Goal: Task Accomplishment & Management: Manage account settings

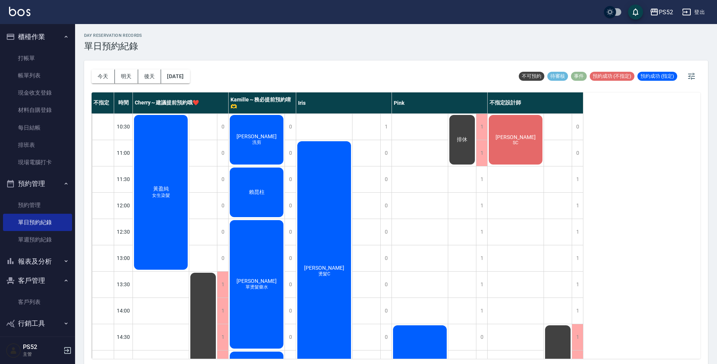
scroll to position [2, 0]
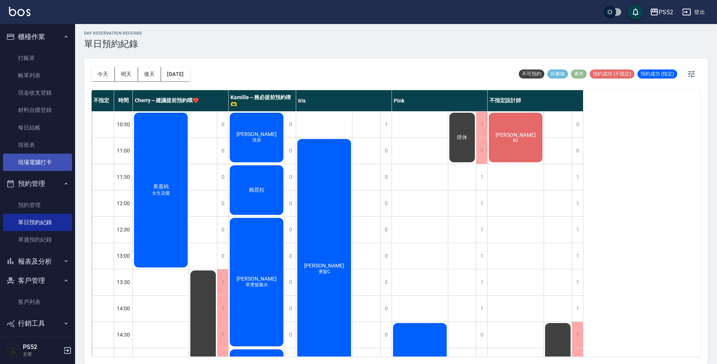
click at [31, 156] on link "現場電腦打卡" at bounding box center [37, 162] width 69 height 17
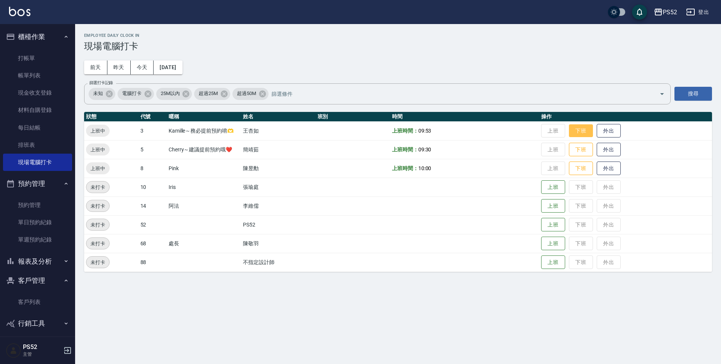
click at [583, 135] on button "下班" at bounding box center [581, 130] width 24 height 13
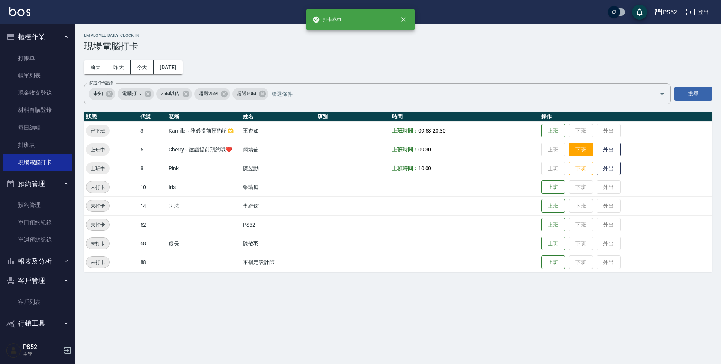
click at [581, 149] on button "下班" at bounding box center [581, 149] width 24 height 13
click at [577, 166] on button "下班" at bounding box center [581, 168] width 24 height 13
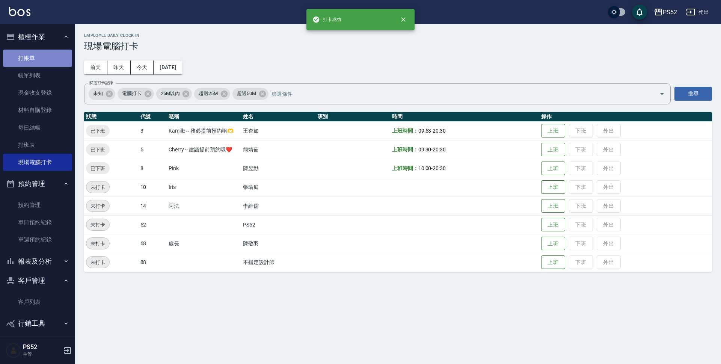
click at [41, 51] on link "打帳單" at bounding box center [37, 58] width 69 height 17
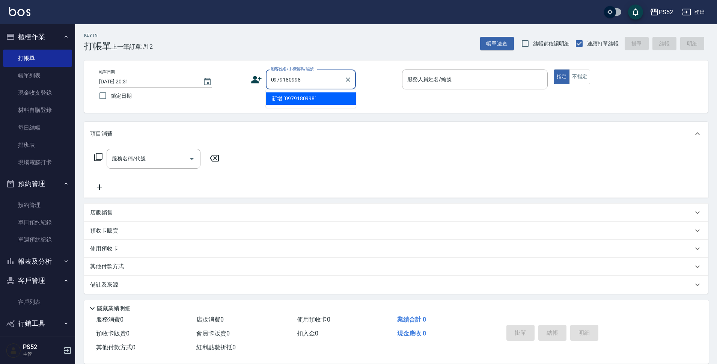
type input "0979180998"
click at [253, 85] on icon at bounding box center [256, 79] width 11 height 11
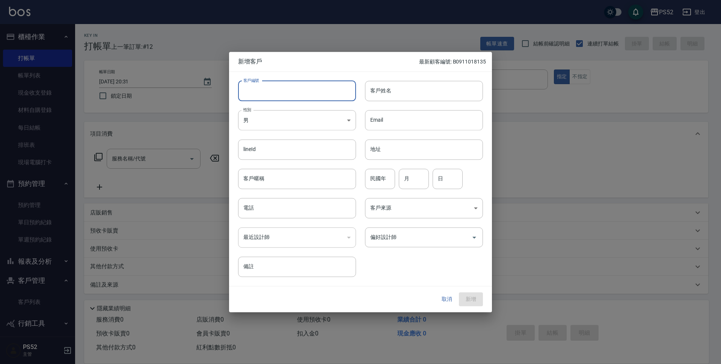
click at [257, 87] on input "客戶編號" at bounding box center [297, 91] width 118 height 20
paste input "0979180998"
type input "B0979180998"
click at [244, 206] on input "電話" at bounding box center [297, 208] width 118 height 20
paste input "0979180998"
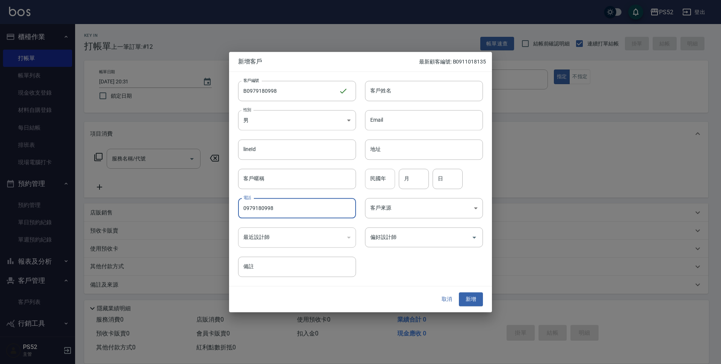
type input "0979180998"
click at [383, 179] on input "民國年" at bounding box center [380, 179] width 30 height 20
type input "96"
type input "12"
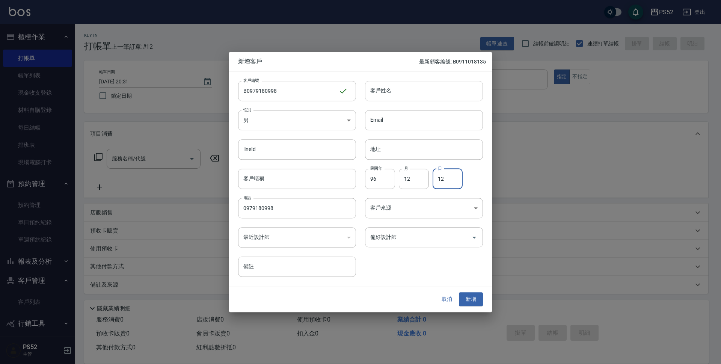
click at [413, 93] on input "客戶姓名" at bounding box center [424, 91] width 118 height 20
type input "鄭竣泓"
click at [463, 299] on button "新增" at bounding box center [471, 299] width 24 height 14
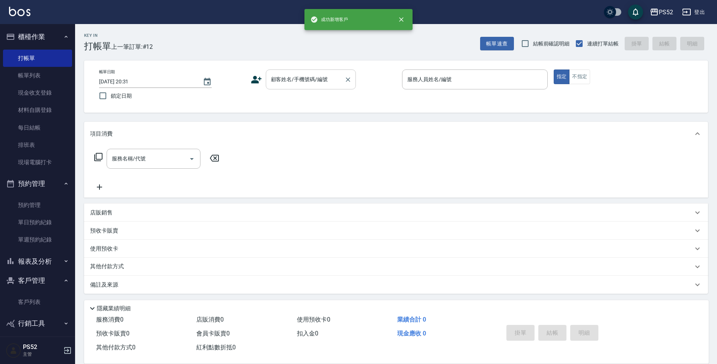
click at [336, 89] on div "顧客姓名/手機號碼/編號" at bounding box center [311, 79] width 90 height 20
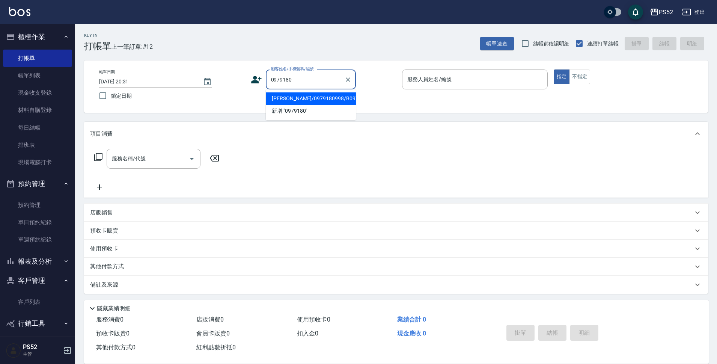
type input "鄭竣泓/0979180998/B0979180998"
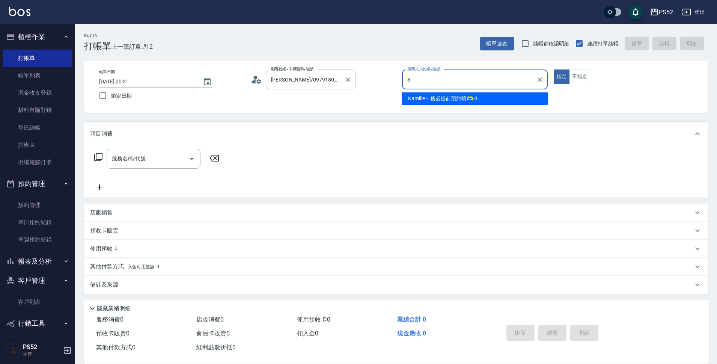
type input "Kamille～務必提前預約唷🫶-3"
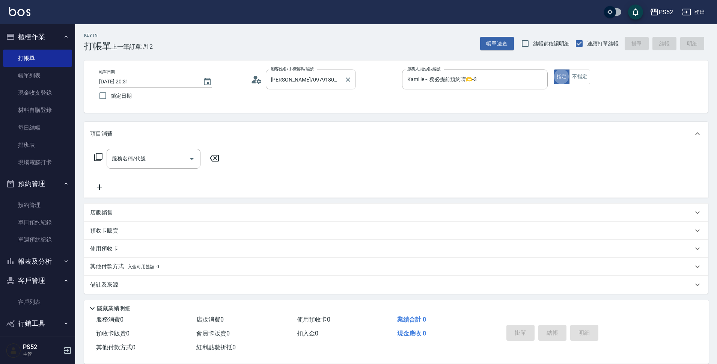
type button "true"
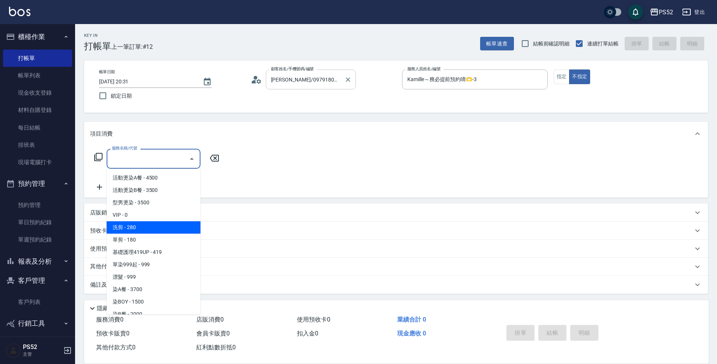
type input "洗剪(C1)"
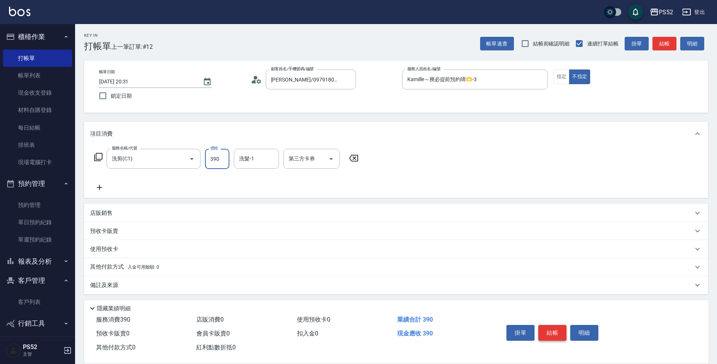
type input "390"
click at [546, 325] on button "結帳" at bounding box center [552, 333] width 28 height 16
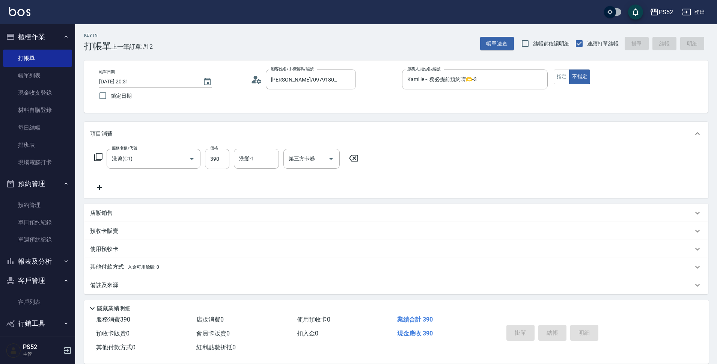
type input "2025/09/04 20:32"
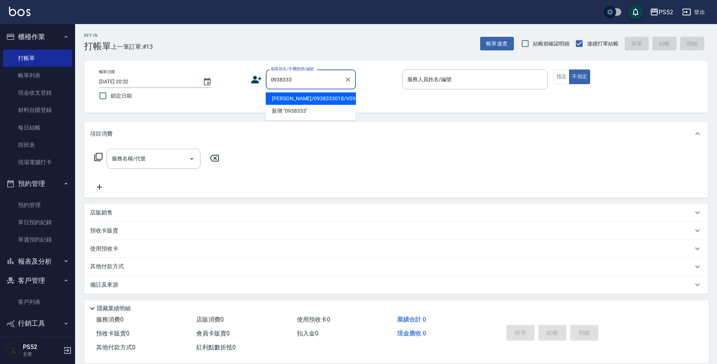
type input "徐壬瀧/0938333018/V0938333018"
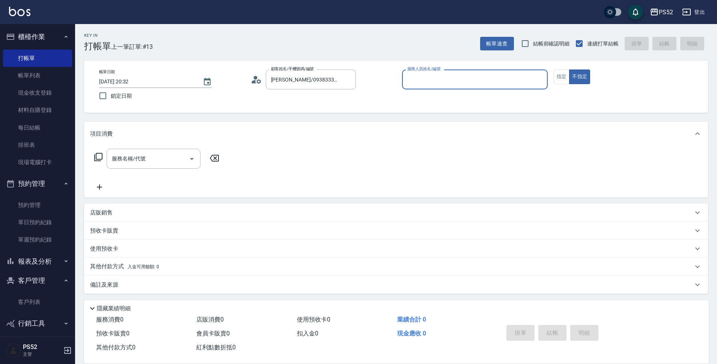
type input "5"
type input "Pink-8"
type button "false"
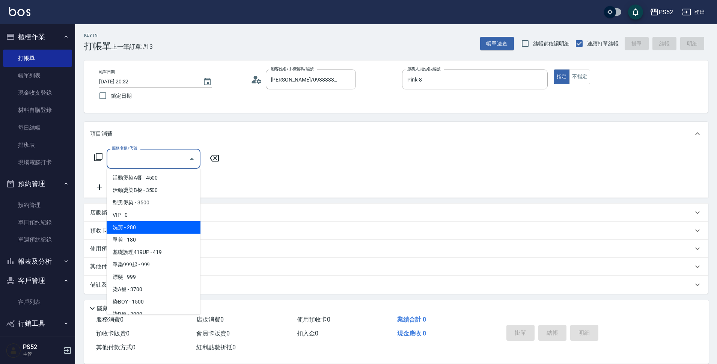
type input "洗剪(C1)"
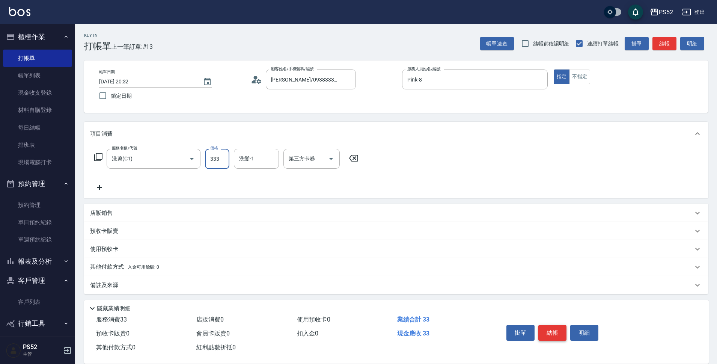
type input "333"
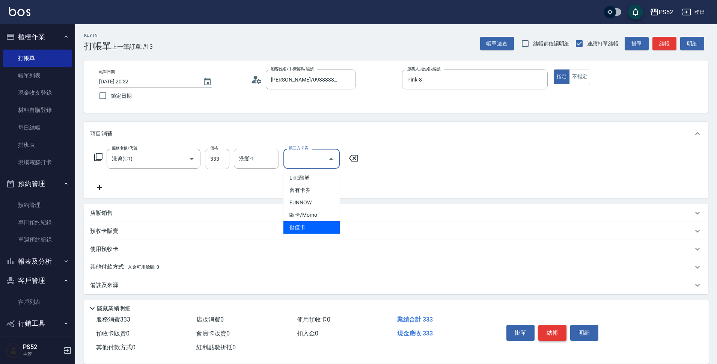
type input "儲值卡"
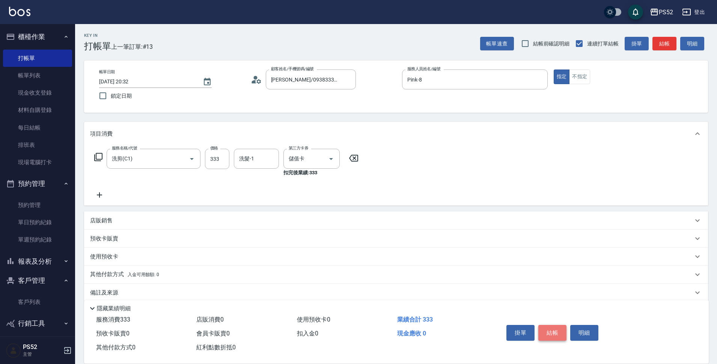
click at [546, 325] on button "結帳" at bounding box center [552, 333] width 28 height 16
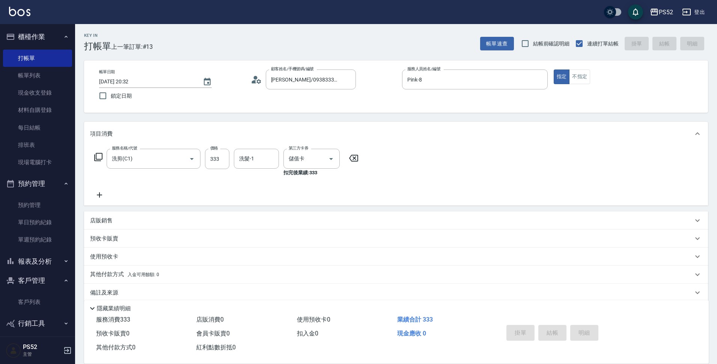
type input "2025/09/04 20:33"
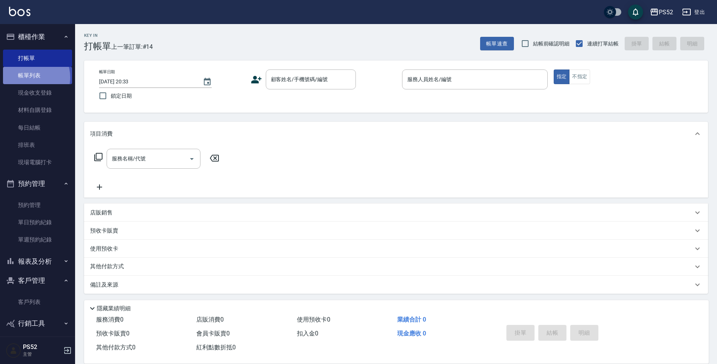
click at [28, 77] on link "帳單列表" at bounding box center [37, 75] width 69 height 17
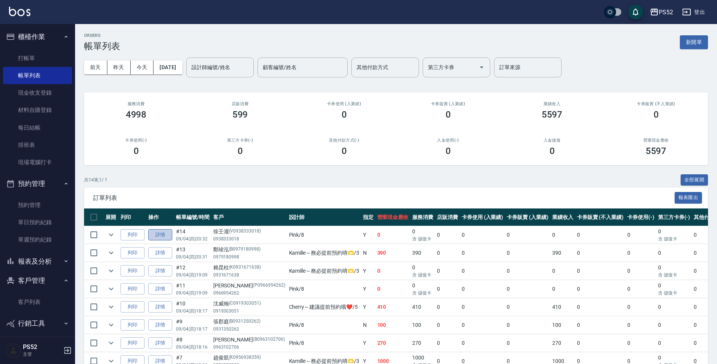
click at [162, 232] on link "詳情" at bounding box center [160, 235] width 24 height 12
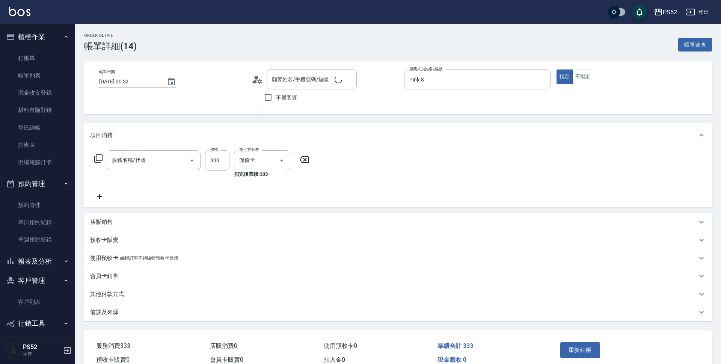
type input "2025/09/04 20:32"
type input "Pink-8"
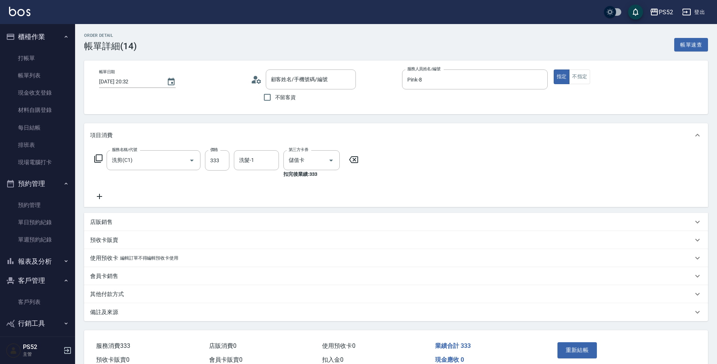
type input "洗剪(C1)"
click at [123, 228] on div "店販銷售" at bounding box center [396, 222] width 624 height 18
type input "徐壬瀧/0938333018/V0938333018"
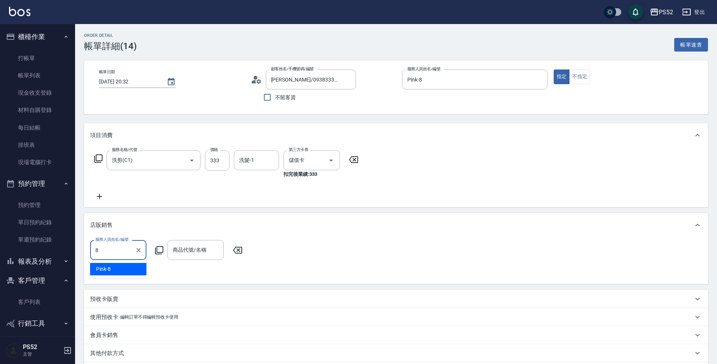
type input "Pink-8"
click at [158, 250] on icon at bounding box center [159, 249] width 9 height 9
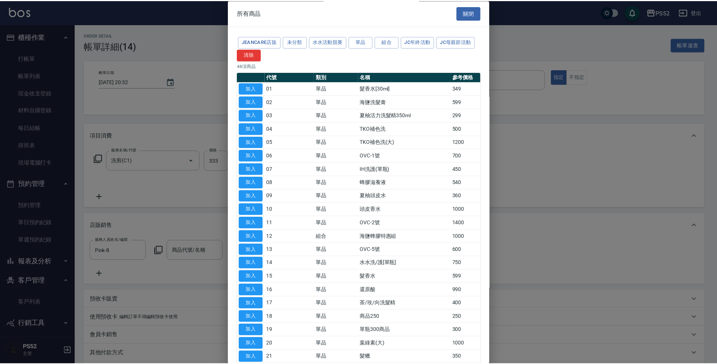
scroll to position [12, 0]
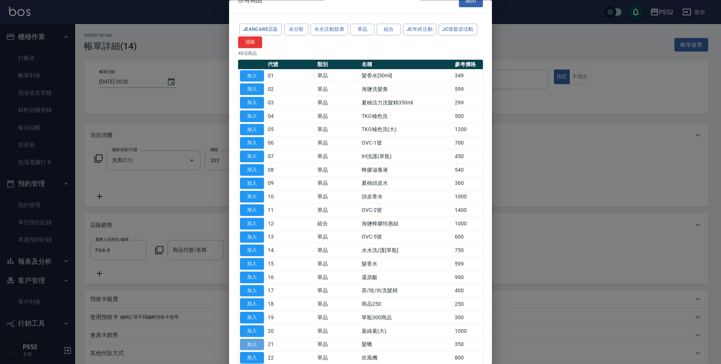
click at [258, 342] on button "加入" at bounding box center [252, 345] width 24 height 12
type input "髮蠟"
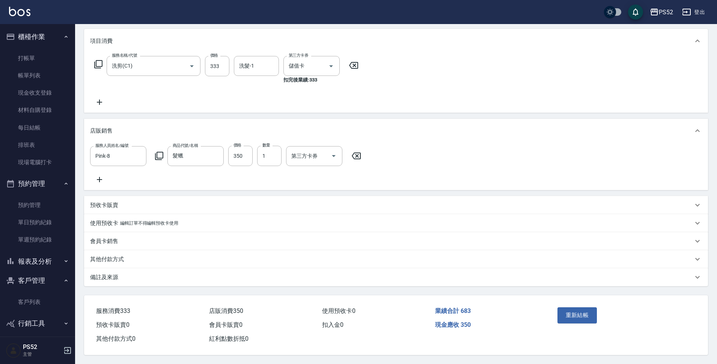
scroll to position [104, 0]
click at [333, 153] on div at bounding box center [333, 156] width 11 height 20
click at [327, 149] on input "第三方卡券" at bounding box center [308, 155] width 38 height 13
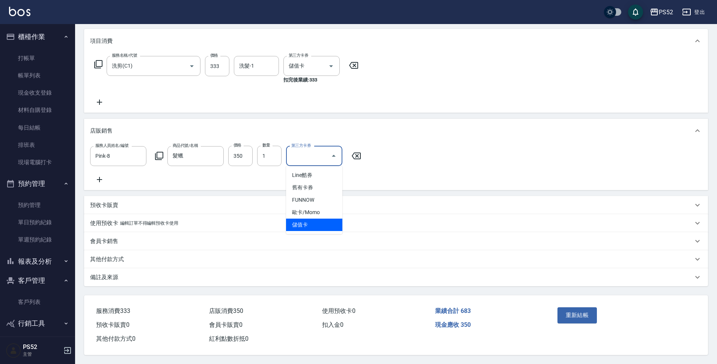
click at [295, 218] on span "儲值卡" at bounding box center [314, 224] width 56 height 12
type input "儲值卡"
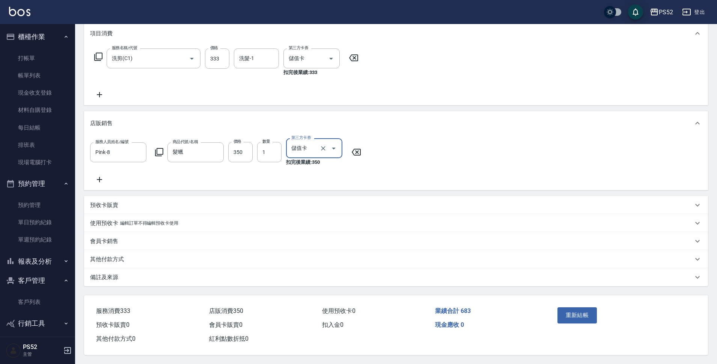
click at [553, 304] on div "重新結帳" at bounding box center [622, 320] width 154 height 51
click at [573, 318] on button "重新結帳" at bounding box center [577, 315] width 40 height 16
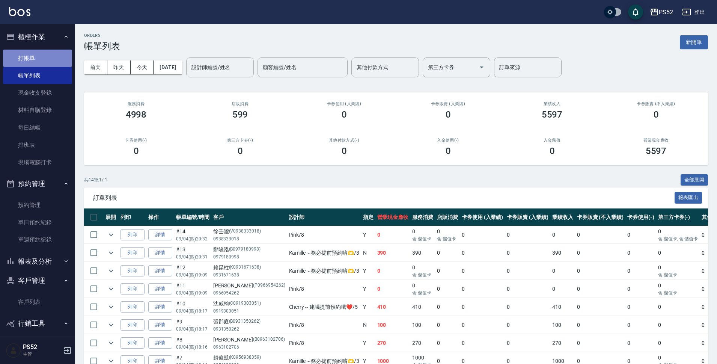
click at [51, 52] on link "打帳單" at bounding box center [37, 58] width 69 height 17
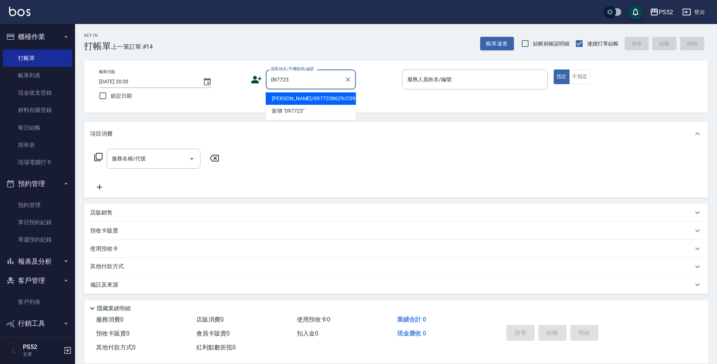
type input "簡璽倉/0977238629/C0977238629"
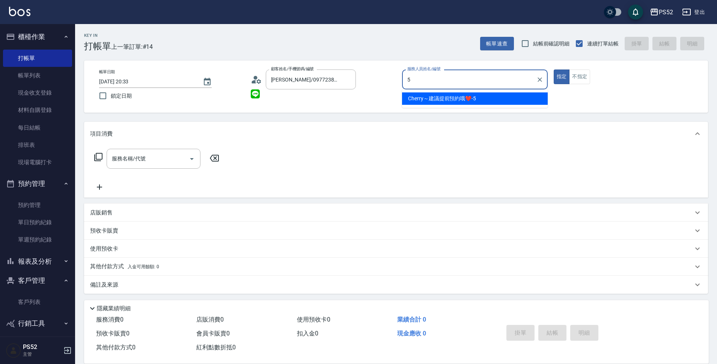
type input "5"
type button "true"
type input "Cherry～建議提前預約哦❤️-5"
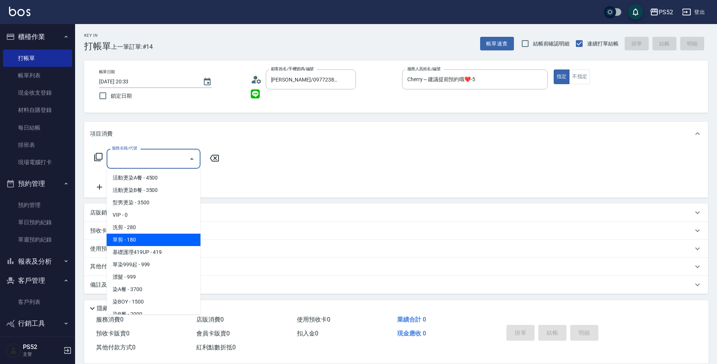
type input "單剪(C2)"
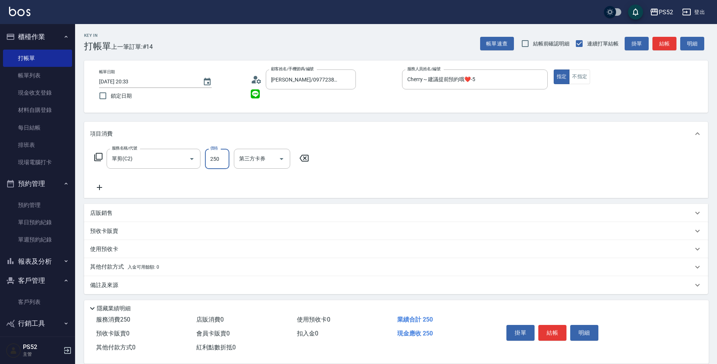
type input "250"
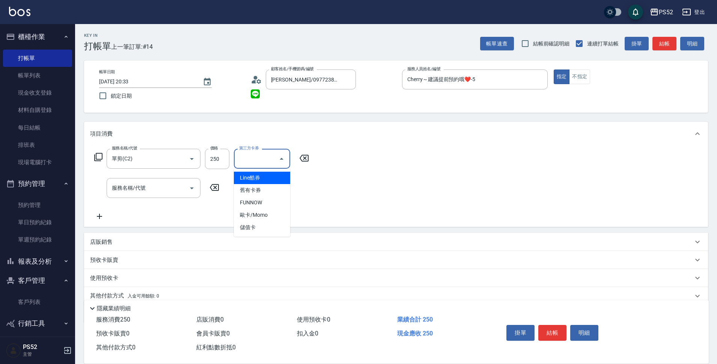
click at [258, 159] on div "第三方卡券 第三方卡券" at bounding box center [262, 159] width 56 height 20
click at [266, 227] on span "儲值卡" at bounding box center [262, 227] width 56 height 12
type input "儲值卡"
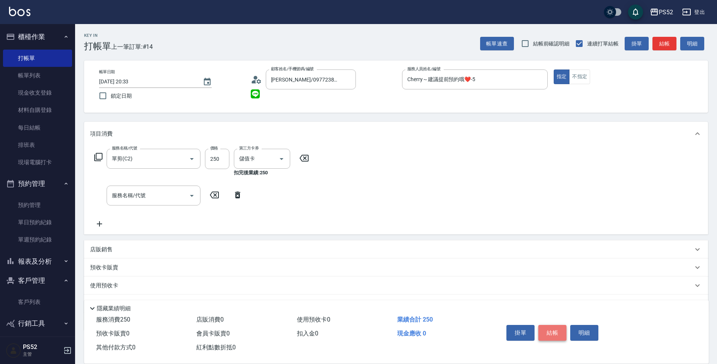
click at [543, 325] on button "結帳" at bounding box center [552, 333] width 28 height 16
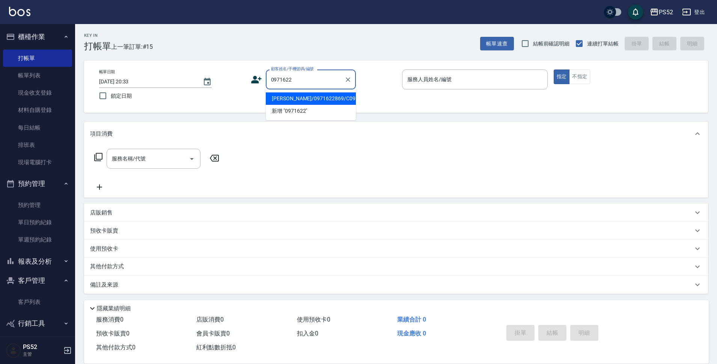
type input "詹婕筠/0971622869/C0971622869"
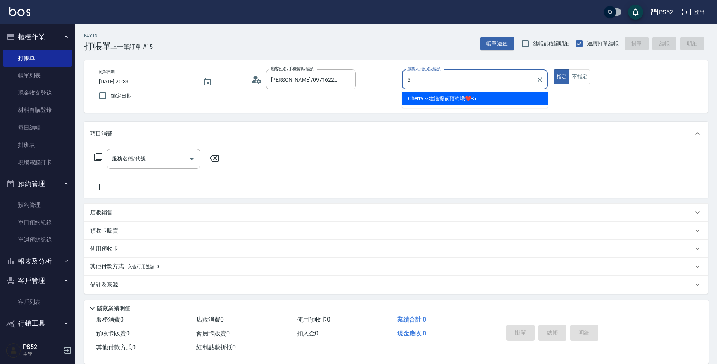
type input "Cherry～建議提前預約哦❤️-5"
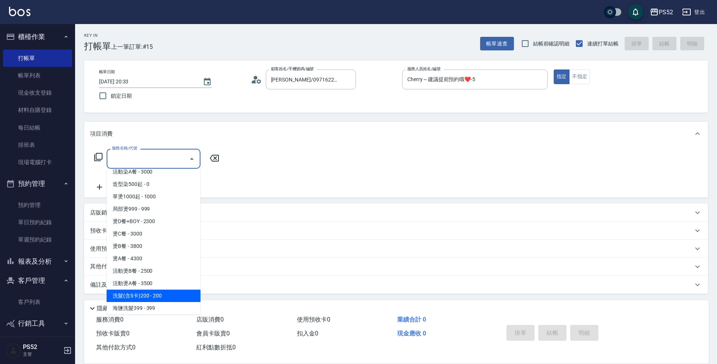
scroll to position [192, 0]
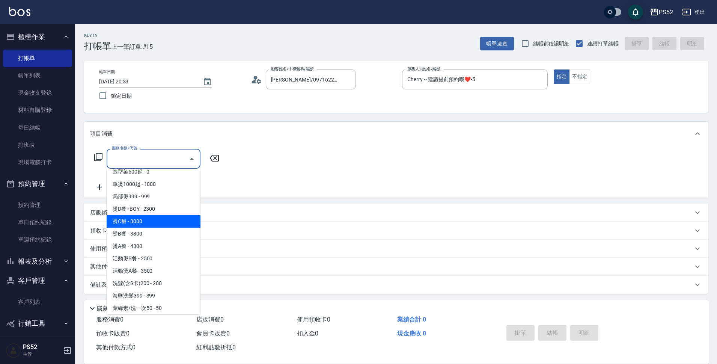
type input "燙C餐(P4)"
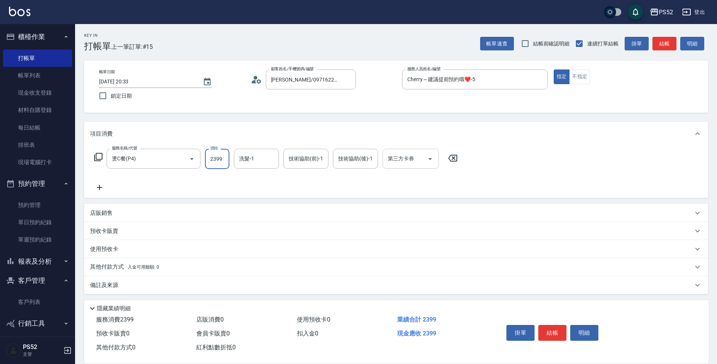
type input "2399"
click at [421, 162] on input "第三方卡券" at bounding box center [405, 158] width 38 height 13
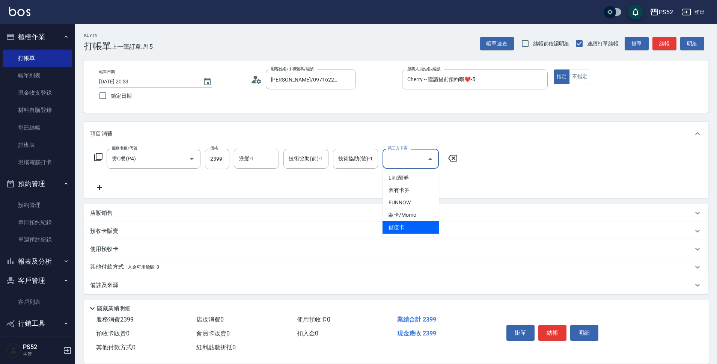
click at [425, 229] on span "儲值卡" at bounding box center [410, 227] width 56 height 12
type input "儲值卡"
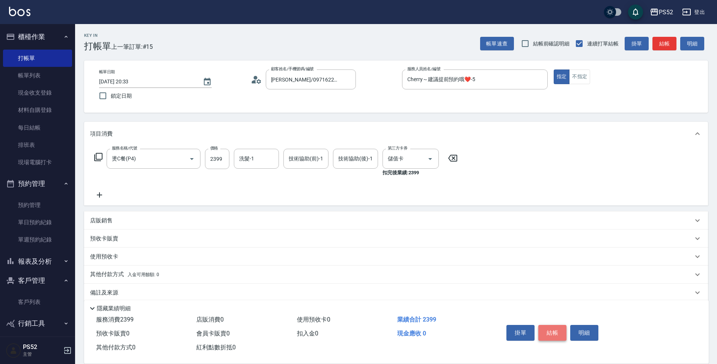
click at [546, 325] on button "結帳" at bounding box center [552, 333] width 28 height 16
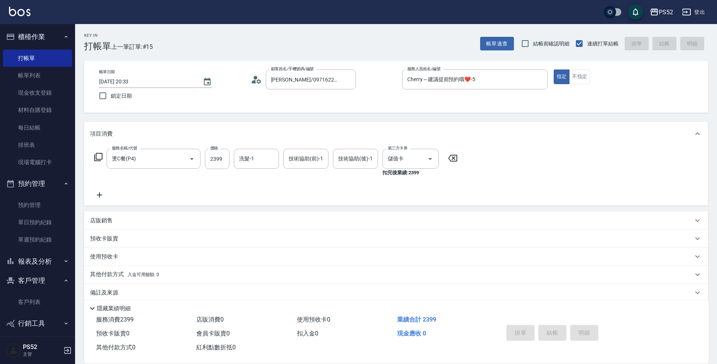
type input "2025/09/04 20:34"
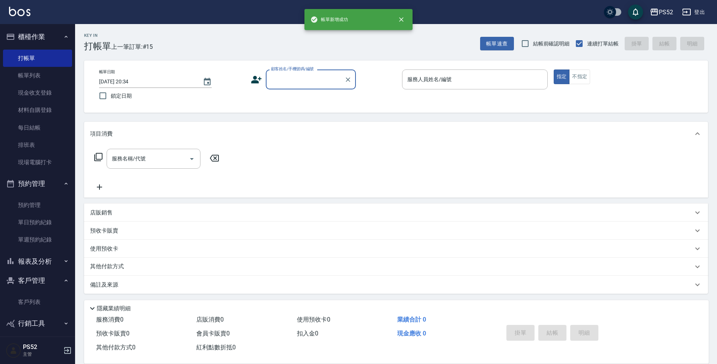
scroll to position [0, 0]
click at [32, 276] on button "客戶管理" at bounding box center [37, 281] width 69 height 20
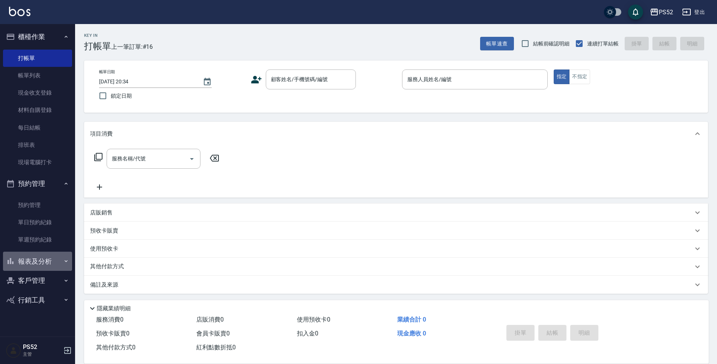
click at [32, 260] on button "報表及分析" at bounding box center [37, 261] width 69 height 20
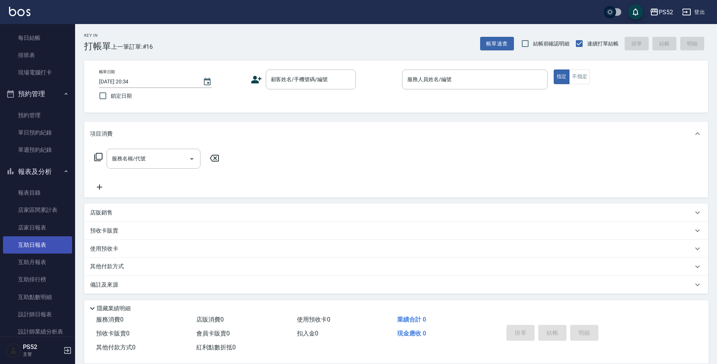
scroll to position [100, 0]
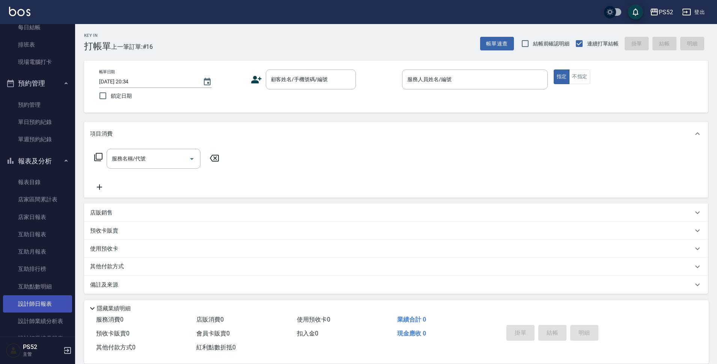
click at [45, 303] on link "設計師日報表" at bounding box center [37, 303] width 69 height 17
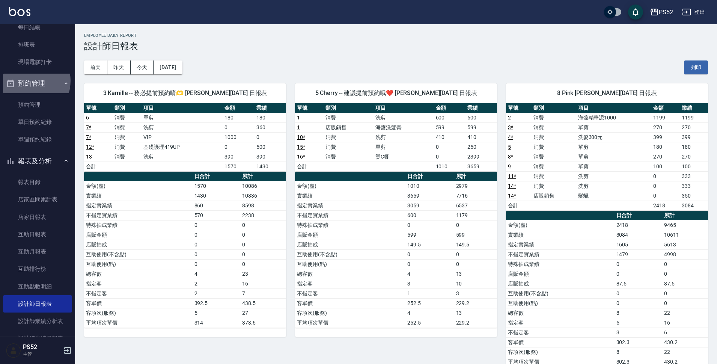
click at [27, 81] on button "預約管理" at bounding box center [37, 84] width 69 height 20
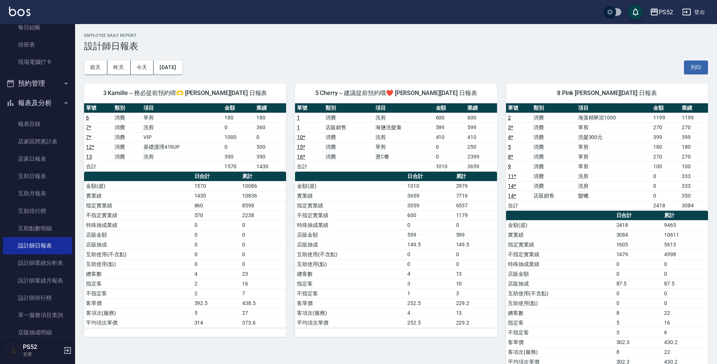
click at [29, 101] on button "報表及分析" at bounding box center [37, 103] width 69 height 20
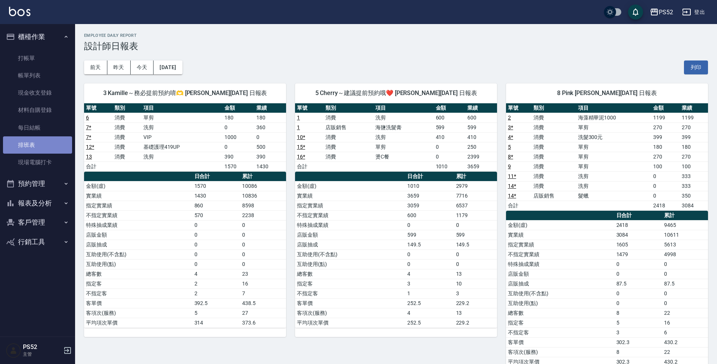
click at [38, 144] on link "排班表" at bounding box center [37, 144] width 69 height 17
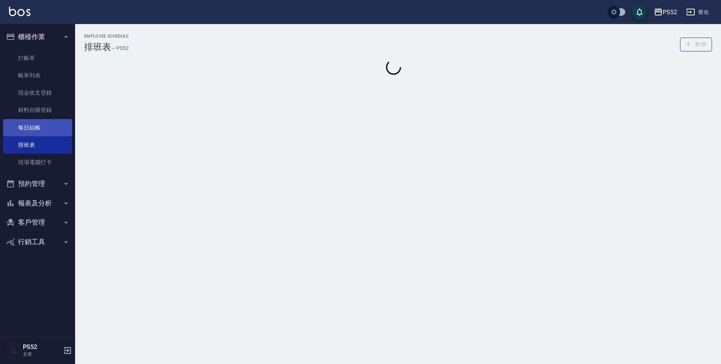
click at [32, 132] on link "每日結帳" at bounding box center [37, 127] width 69 height 17
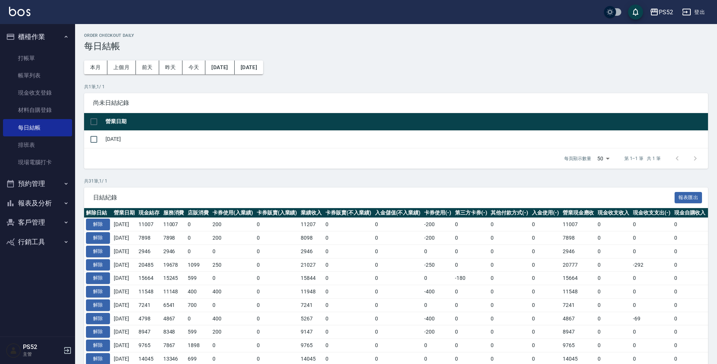
click at [105, 142] on td "2025/09/04" at bounding box center [406, 139] width 604 height 18
click at [89, 137] on input "checkbox" at bounding box center [94, 139] width 16 height 16
checkbox input "true"
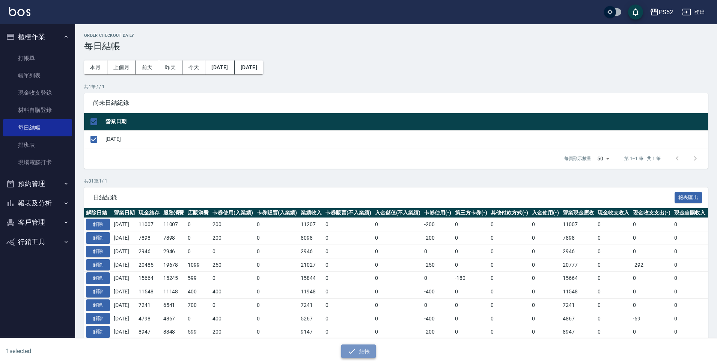
click at [356, 348] on icon "button" at bounding box center [351, 350] width 9 height 9
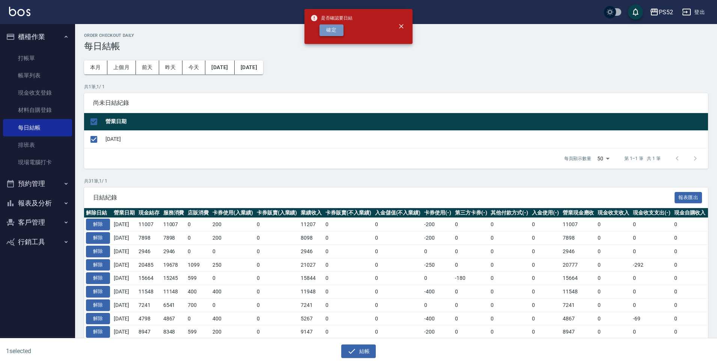
click at [328, 25] on button "確定" at bounding box center [331, 30] width 24 height 12
checkbox input "false"
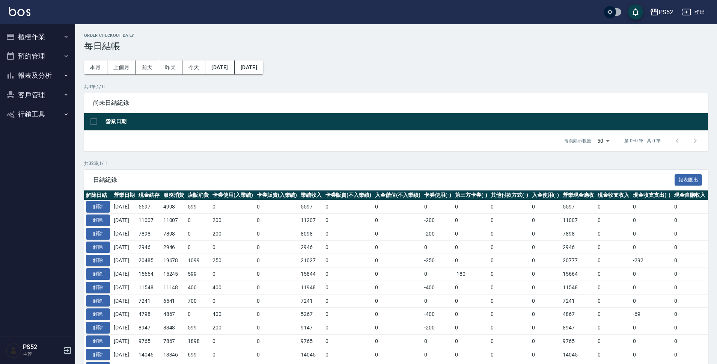
click at [63, 70] on button "報表及分析" at bounding box center [37, 76] width 69 height 20
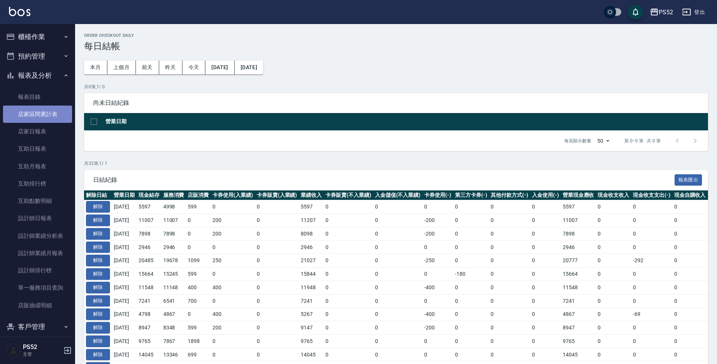
click at [59, 110] on link "店家區間累計表" at bounding box center [37, 113] width 69 height 17
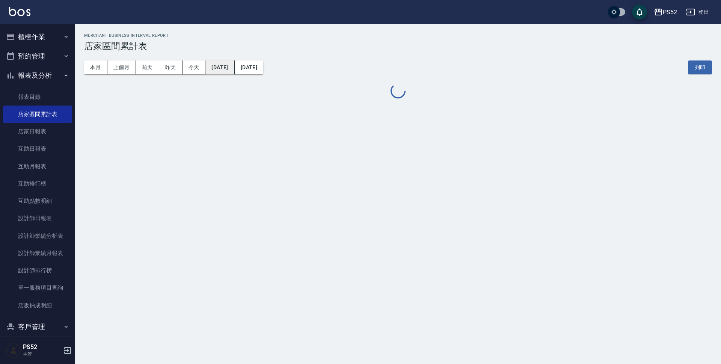
click at [223, 66] on button "[DATE]" at bounding box center [219, 67] width 29 height 14
click at [232, 71] on button "[DATE]" at bounding box center [219, 67] width 29 height 14
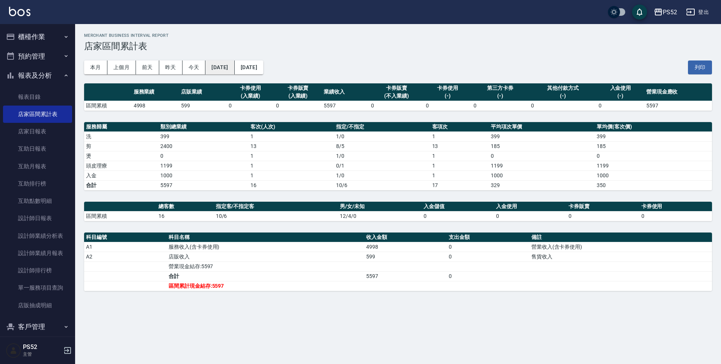
click at [226, 65] on button "[DATE]" at bounding box center [219, 67] width 29 height 14
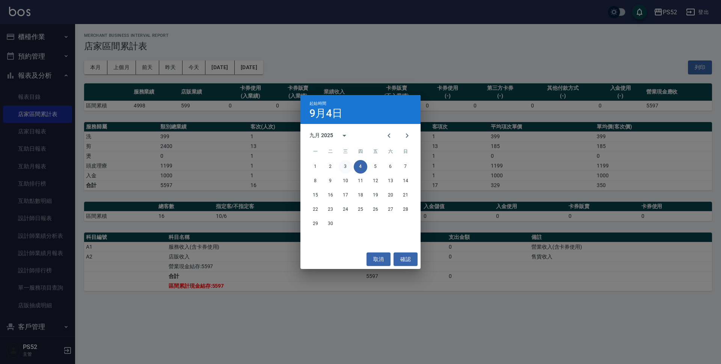
click at [348, 168] on button "3" at bounding box center [346, 167] width 14 height 14
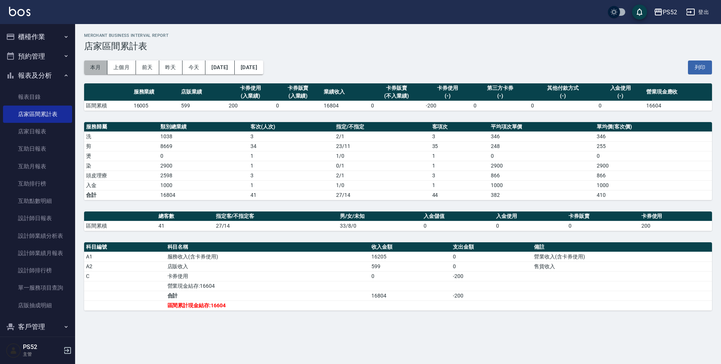
click at [97, 66] on button "本月" at bounding box center [95, 67] width 23 height 14
click at [50, 129] on link "店家日報表" at bounding box center [37, 131] width 69 height 17
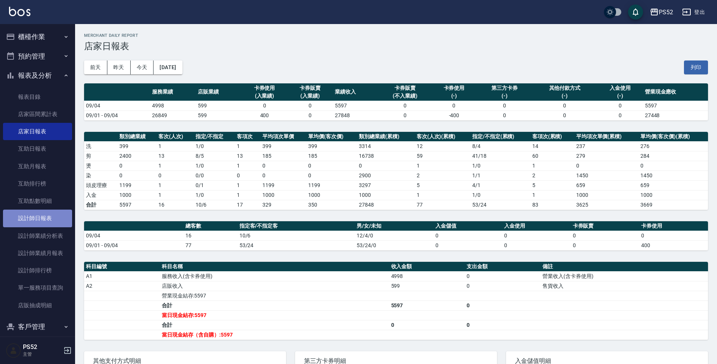
click at [52, 222] on link "設計師日報表" at bounding box center [37, 217] width 69 height 17
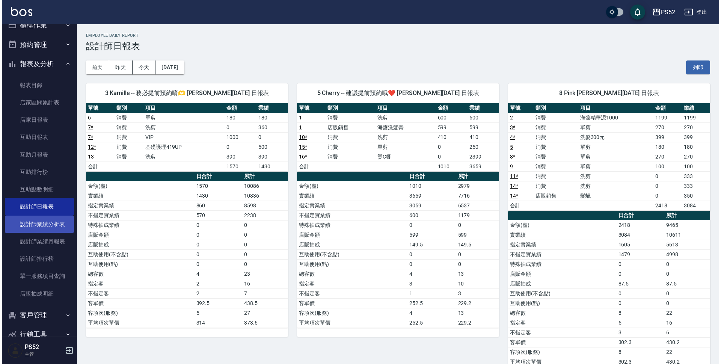
scroll to position [28, 0]
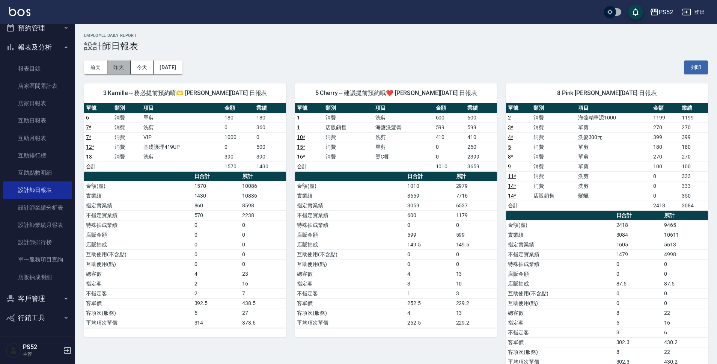
click at [120, 71] on button "昨天" at bounding box center [118, 67] width 23 height 14
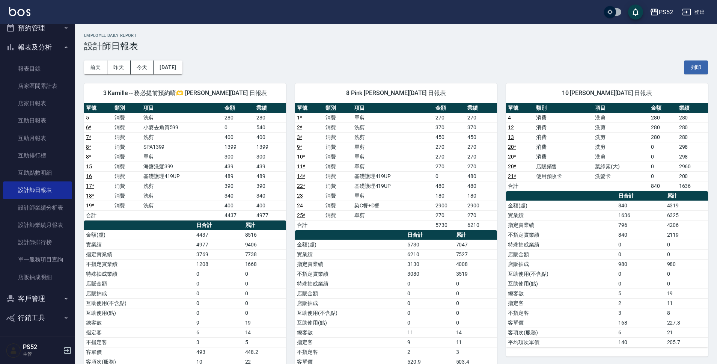
click at [703, 12] on button "登出" at bounding box center [693, 12] width 29 height 14
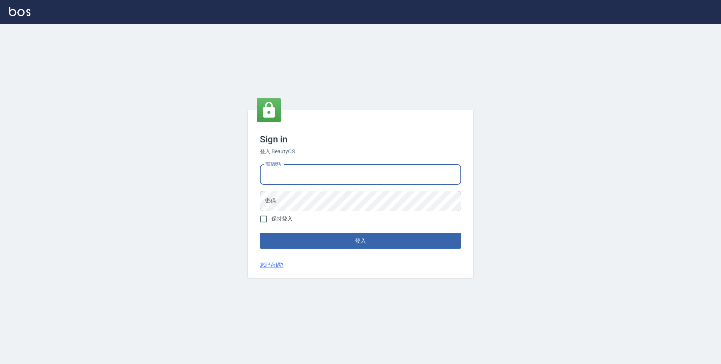
click at [280, 170] on input "電話號碼" at bounding box center [360, 174] width 201 height 20
type input "0910227858"
click at [260, 233] on button "登入" at bounding box center [360, 241] width 201 height 16
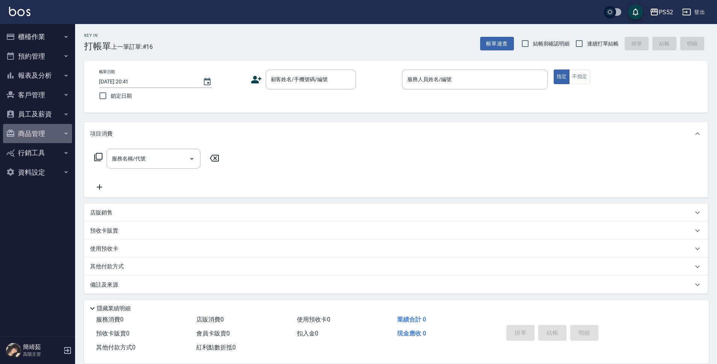
click at [38, 138] on button "商品管理" at bounding box center [37, 134] width 69 height 20
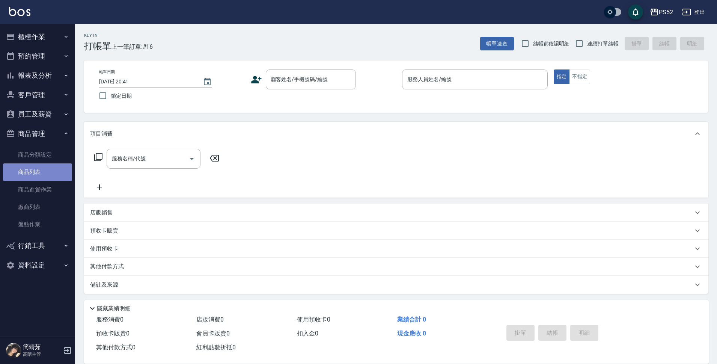
click at [52, 165] on link "商品列表" at bounding box center [37, 171] width 69 height 17
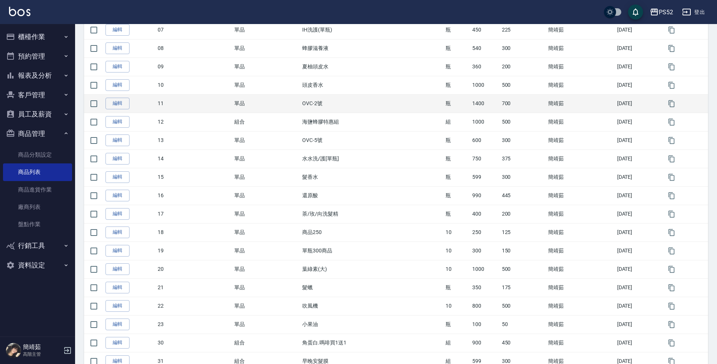
scroll to position [250, 0]
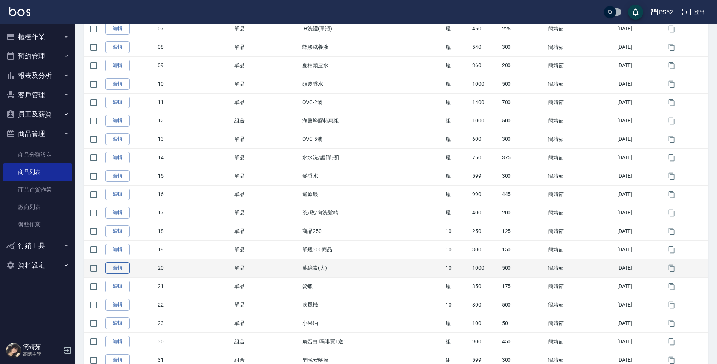
click at [116, 271] on link "編輯" at bounding box center [117, 268] width 24 height 12
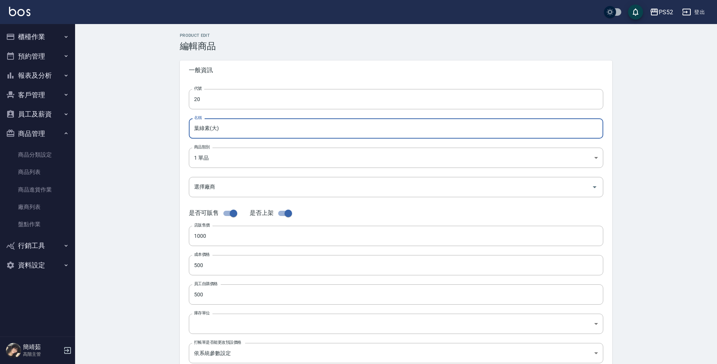
drag, startPoint x: 236, startPoint y: 133, endPoint x: 122, endPoint y: 120, distance: 114.9
click at [122, 120] on div "Product Edit 編輯商品 一般資訊 代號 20 代號 名稱 葉綠素(大) 名稱 商品類別 1 單品 a2f7a090-5d16-4528-ac7…" at bounding box center [396, 271] width 642 height 494
type input "寶齡洗髮精"
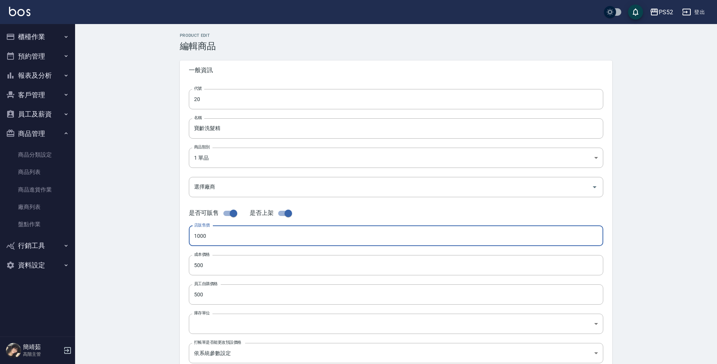
click at [244, 228] on input "1000" at bounding box center [396, 236] width 414 height 20
type input "1480"
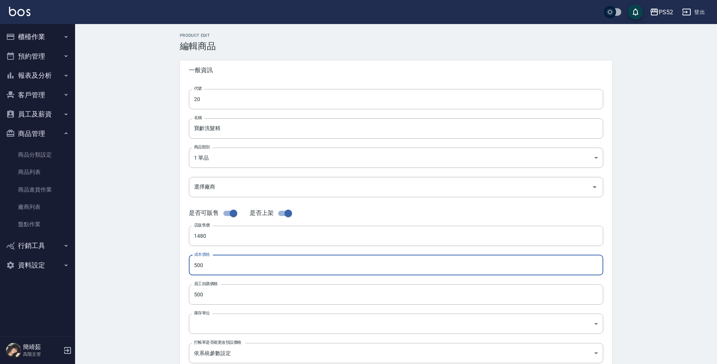
drag, startPoint x: 215, startPoint y: 264, endPoint x: 168, endPoint y: 264, distance: 46.9
click at [168, 264] on div "Product Edit 編輯商品 一般資訊 代號 20 代號 名稱 寶齡洗髮精 名稱 商品類別 1 單品 a2f7a090-5d16-4528-ac74…" at bounding box center [396, 271] width 642 height 494
type input "740"
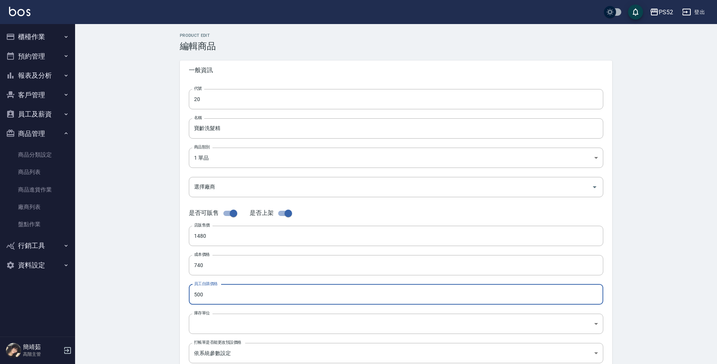
drag, startPoint x: 246, startPoint y: 290, endPoint x: 166, endPoint y: 292, distance: 80.0
click at [166, 292] on div "Product Edit 編輯商品 一般資訊 代號 20 代號 名稱 寶齡洗髮精 名稱 商品類別 1 單品 a2f7a090-5d16-4528-ac74…" at bounding box center [396, 271] width 642 height 494
type input "740"
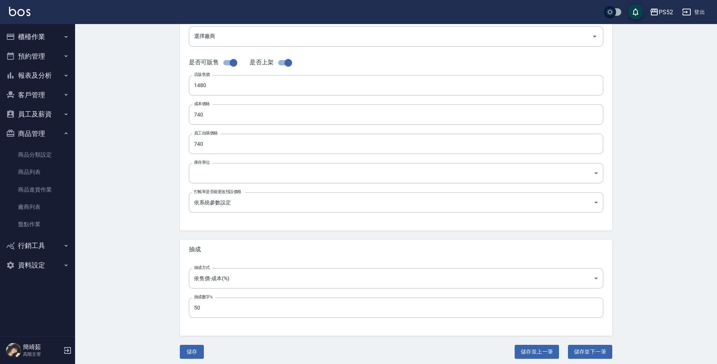
scroll to position [154, 0]
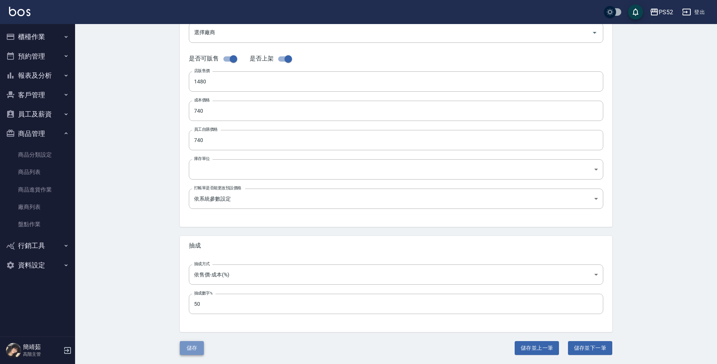
click at [196, 345] on button "儲存" at bounding box center [192, 348] width 24 height 14
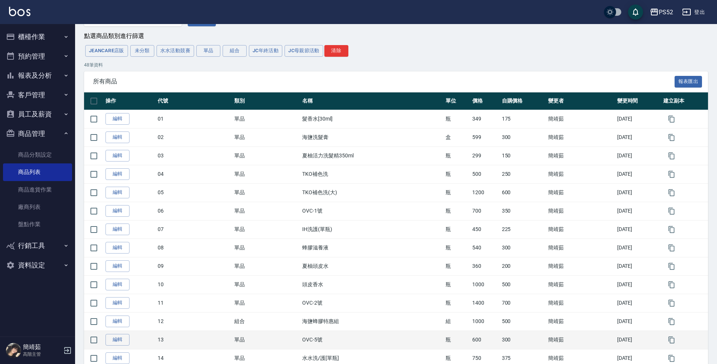
scroll to position [63, 0]
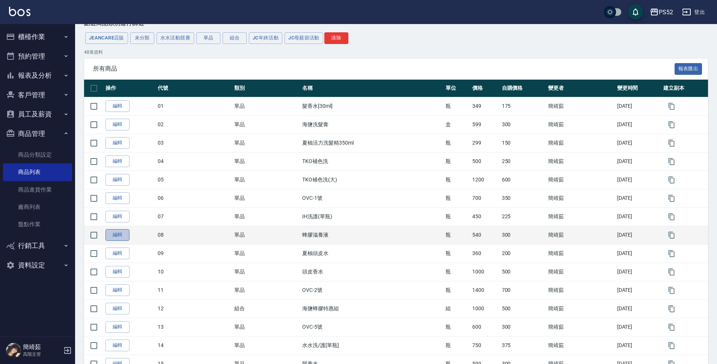
click at [111, 235] on link "編輯" at bounding box center [117, 235] width 24 height 12
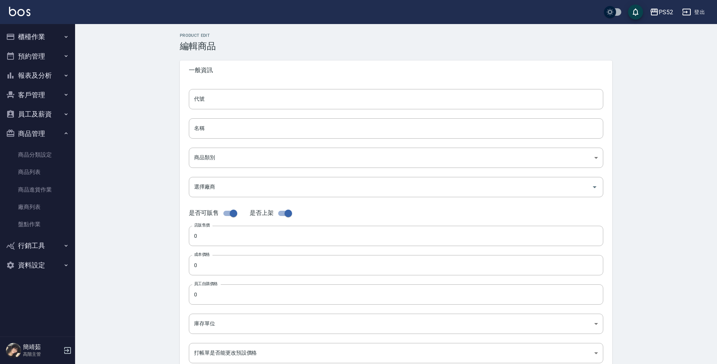
type input "08"
type input "蜂膠滋養液"
type input "a2f7a090-5d16-4528-ac74-91b4496f71f1"
type input "01 Inebrya"
type input "540"
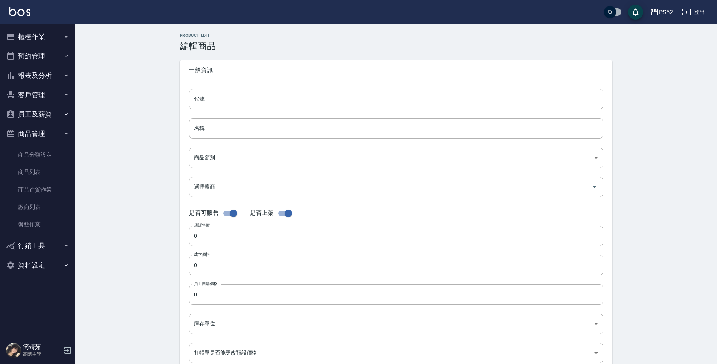
type input "300"
type input "瓶"
type input "UNSET"
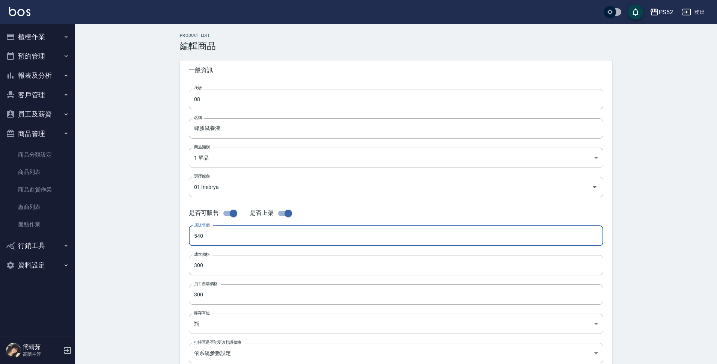
click at [232, 237] on input "540" at bounding box center [396, 236] width 414 height 20
type input "500"
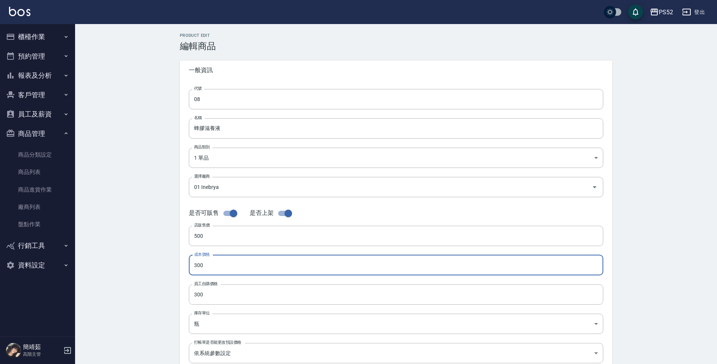
drag, startPoint x: 232, startPoint y: 266, endPoint x: 170, endPoint y: 266, distance: 61.9
click at [170, 266] on div "Product Edit 編輯商品 一般資訊 代號 08 代號 名稱 蜂膠滋養液 名稱 商品類別 1 單品 a2f7a090-5d16-4528-ac74…" at bounding box center [396, 271] width 642 height 494
type input "250"
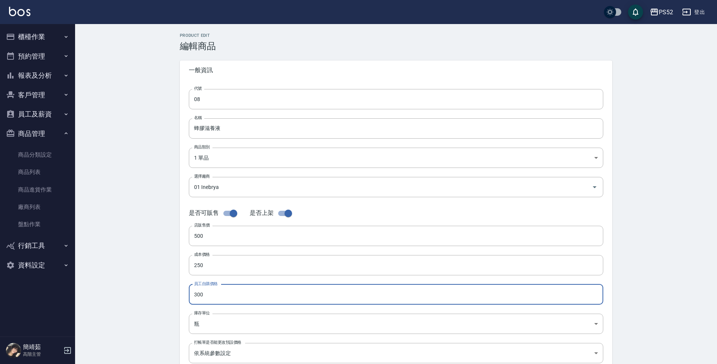
drag, startPoint x: 226, startPoint y: 295, endPoint x: 187, endPoint y: 296, distance: 38.7
click at [187, 296] on div "代號 08 代號 名稱 蜂膠滋養液 名稱 商品類別 1 單品 a2f7a090-5d16-4528-ac74-91b4496f71f1 商品類別 選擇廠商…" at bounding box center [396, 230] width 432 height 301
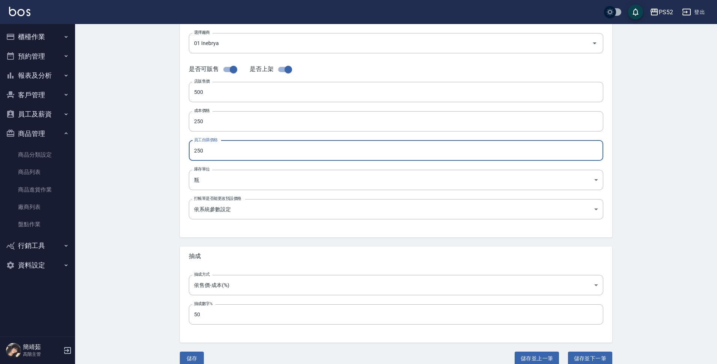
scroll to position [150, 0]
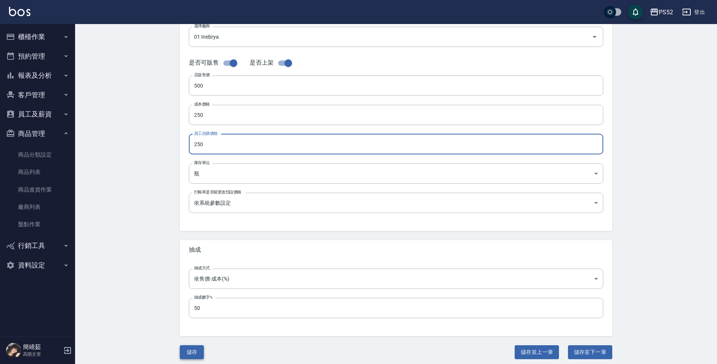
type input "250"
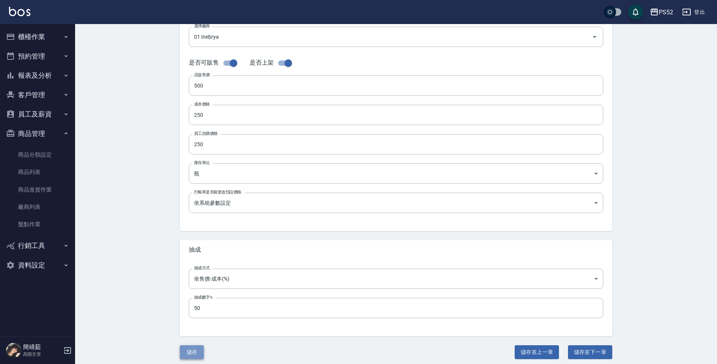
click at [196, 350] on button "儲存" at bounding box center [192, 352] width 24 height 14
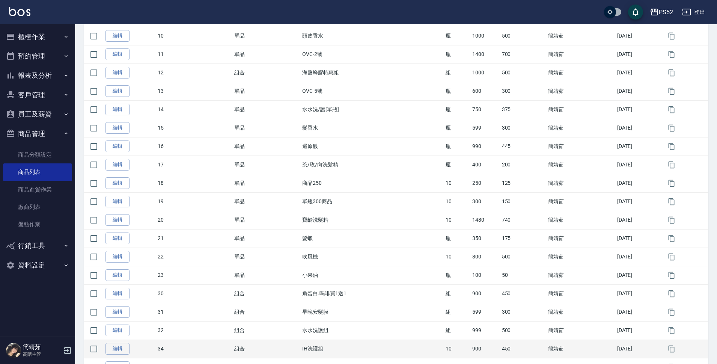
scroll to position [300, 0]
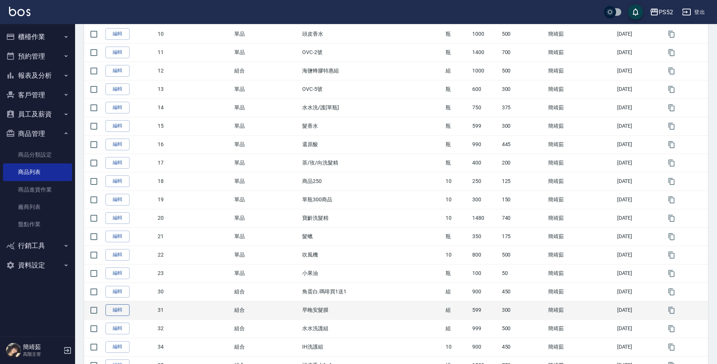
click at [112, 311] on link "編輯" at bounding box center [117, 310] width 24 height 12
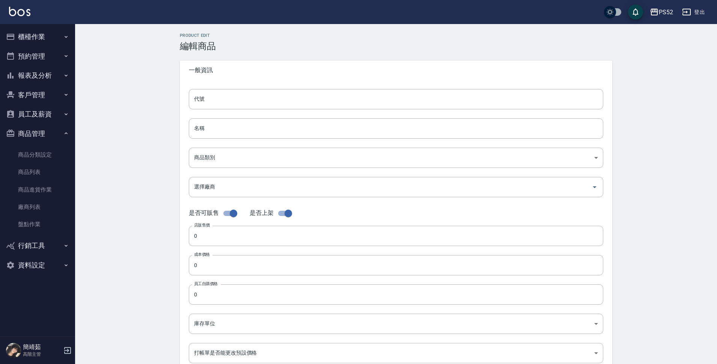
type input "31"
type input "早晚安髮膜"
type input "409d790f-b407-4a27-abbc-a566463a0b24"
type input "01 Inebrya"
type input "599"
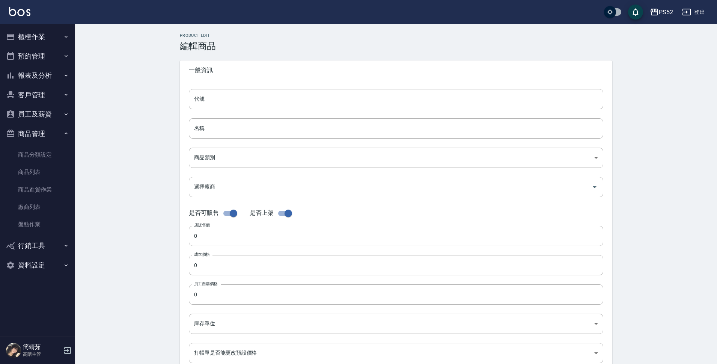
type input "300"
type input "組"
type input "UNSET"
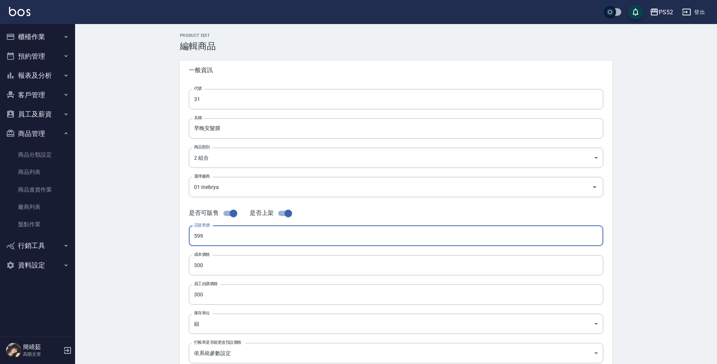
drag, startPoint x: 228, startPoint y: 234, endPoint x: 165, endPoint y: 241, distance: 63.4
click at [165, 241] on div "Product Edit 編輯商品 一般資訊 代號 31 代號 名稱 早晚安髮膜 名稱 商品類別 2 組合 409d790f-b407-4a27-abbc…" at bounding box center [396, 271] width 642 height 494
type input "499"
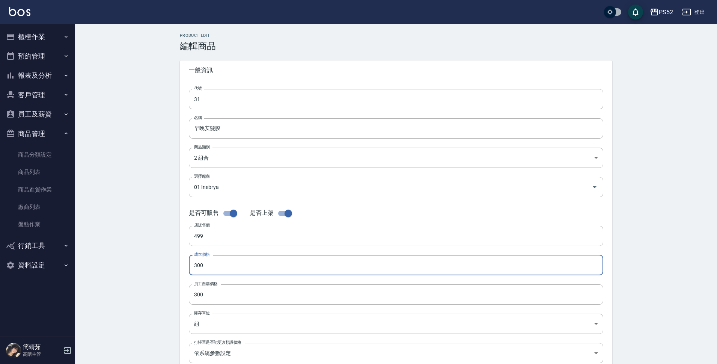
drag, startPoint x: 233, startPoint y: 263, endPoint x: 173, endPoint y: 258, distance: 59.9
click at [173, 258] on div "Product Edit 編輯商品 一般資訊 代號 31 代號 名稱 早晚安髮膜 名稱 商品類別 2 組合 409d790f-b407-4a27-abbc…" at bounding box center [396, 271] width 450 height 476
type input "250"
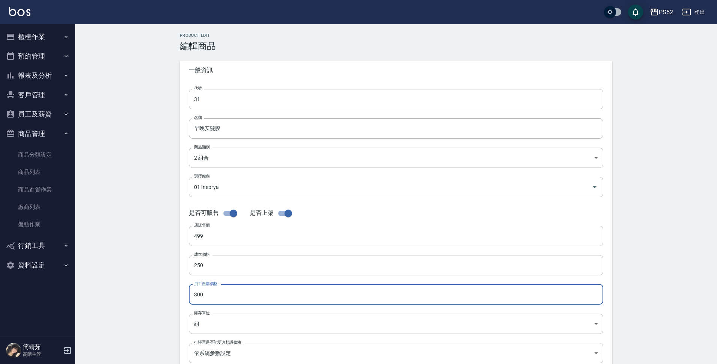
drag, startPoint x: 209, startPoint y: 292, endPoint x: 165, endPoint y: 295, distance: 44.4
click at [165, 295] on div "Product Edit 編輯商品 一般資訊 代號 31 代號 名稱 早晚安髮膜 名稱 商品類別 2 組合 409d790f-b407-4a27-abbc…" at bounding box center [396, 271] width 642 height 494
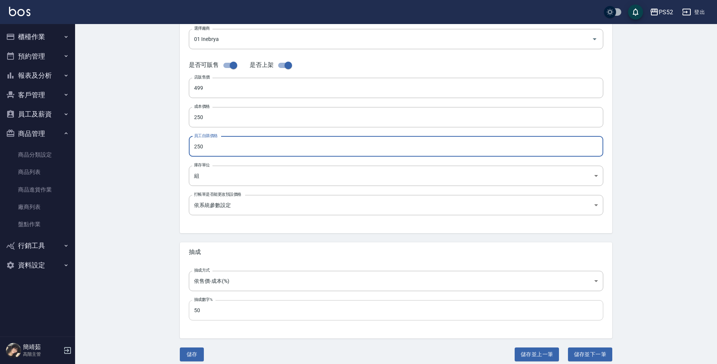
scroll to position [154, 0]
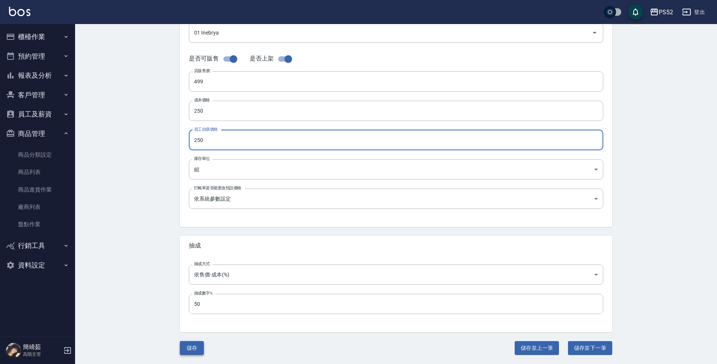
type input "250"
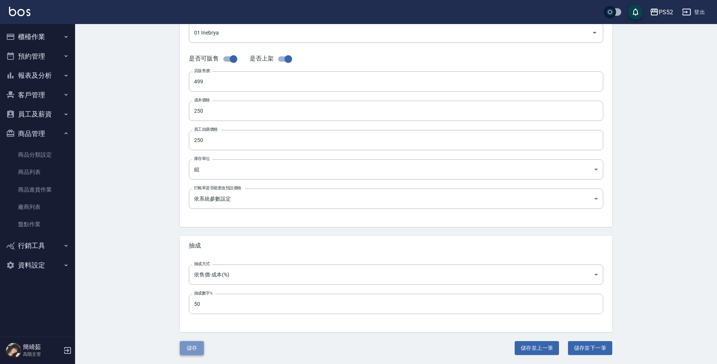
click at [196, 345] on button "儲存" at bounding box center [192, 348] width 24 height 14
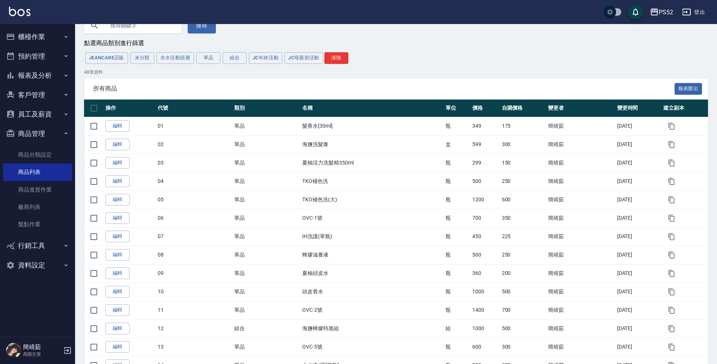
scroll to position [40, 0]
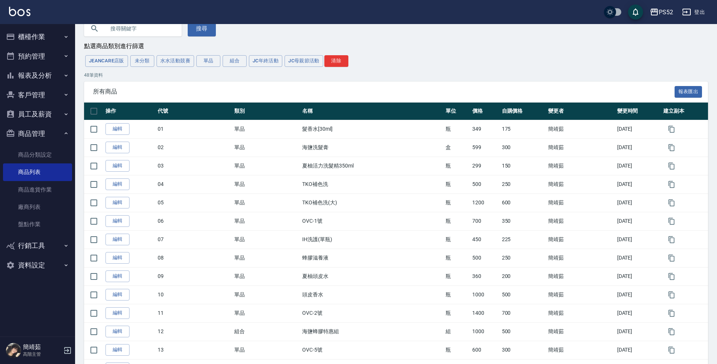
click at [29, 41] on button "櫃檯作業" at bounding box center [37, 37] width 69 height 20
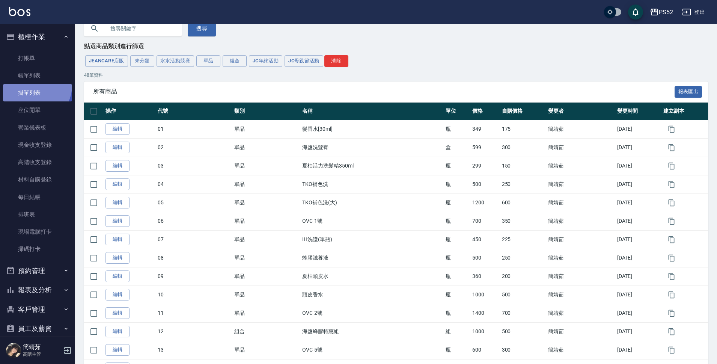
click at [33, 86] on link "掛單列表" at bounding box center [37, 92] width 69 height 17
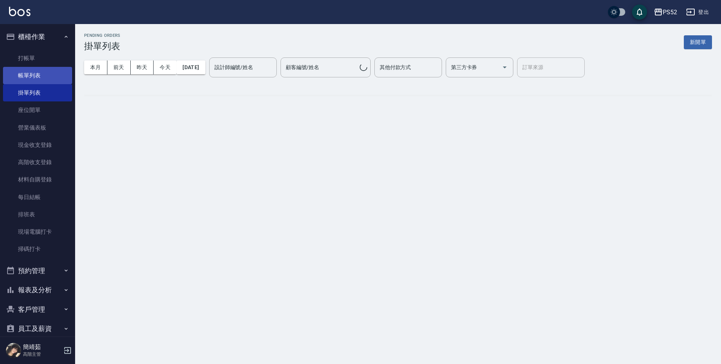
click at [33, 77] on link "帳單列表" at bounding box center [37, 75] width 69 height 17
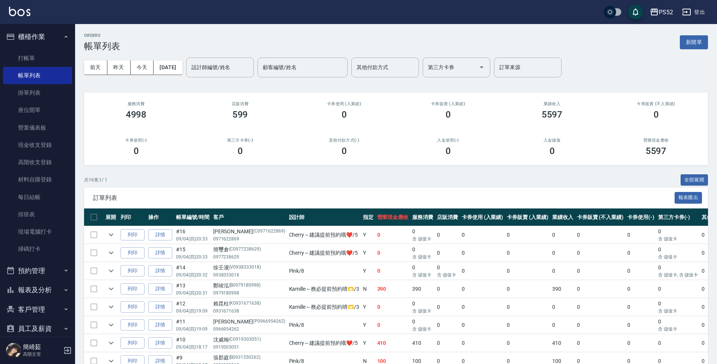
click at [119, 75] on div "前天 昨天 今天 2025/09/04 設計師編號/姓名 設計師編號/姓名 顧客編號/姓名 顧客編號/姓名 其他付款方式 其他付款方式 第三方卡券 第三方卡券…" at bounding box center [396, 67] width 624 height 32
click at [119, 69] on button "昨天" at bounding box center [118, 67] width 23 height 14
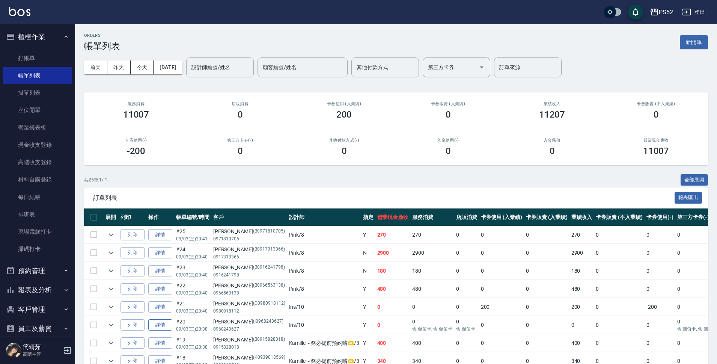
click at [154, 325] on link "詳情" at bounding box center [160, 325] width 24 height 12
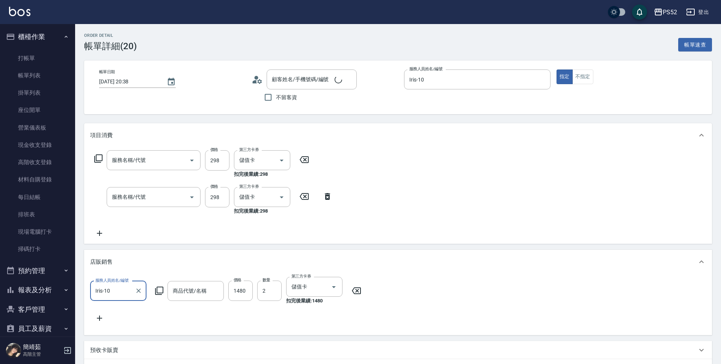
type input "2025/09/03 20:38"
type input "Iris-10"
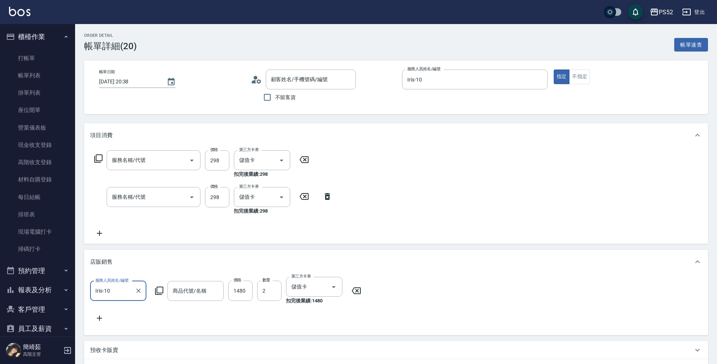
type input "洗剪(C1)"
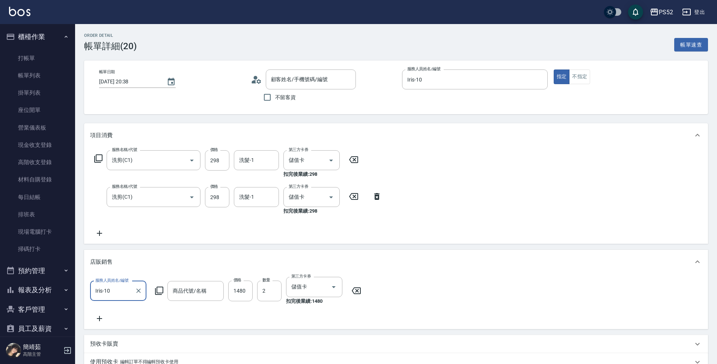
type input "董峻/0968243627/I0968243627"
type input "寶齡洗髮精"
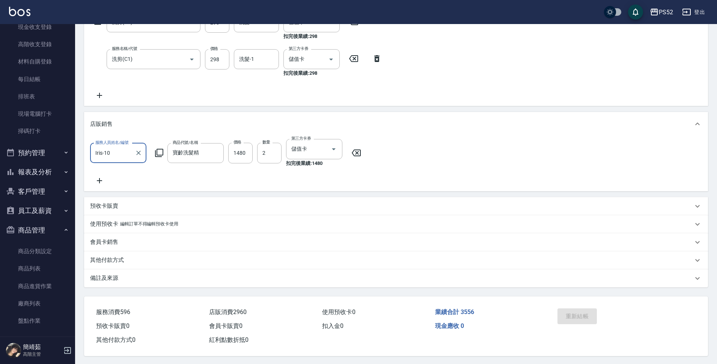
scroll to position [125, 0]
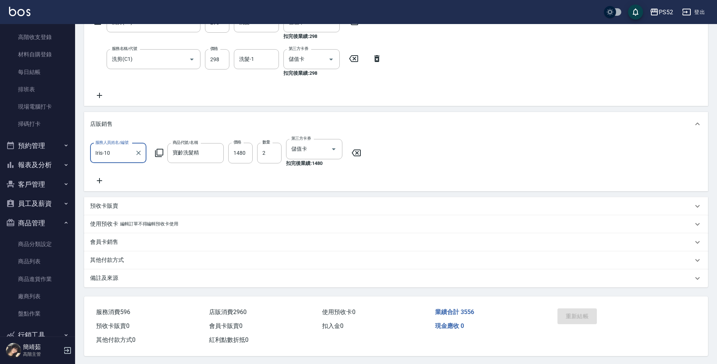
click at [44, 159] on button "報表及分析" at bounding box center [37, 165] width 69 height 20
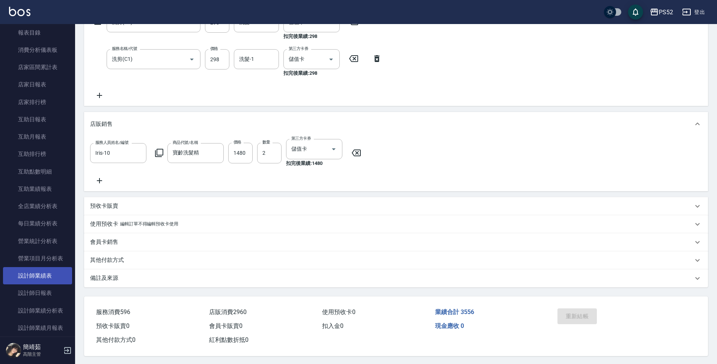
scroll to position [288, 0]
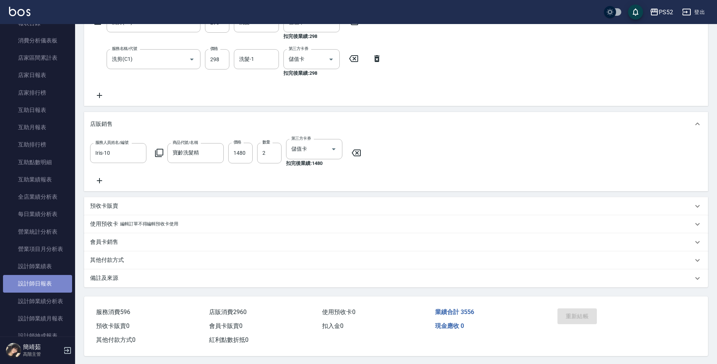
click at [45, 287] on link "設計師日報表" at bounding box center [37, 283] width 69 height 17
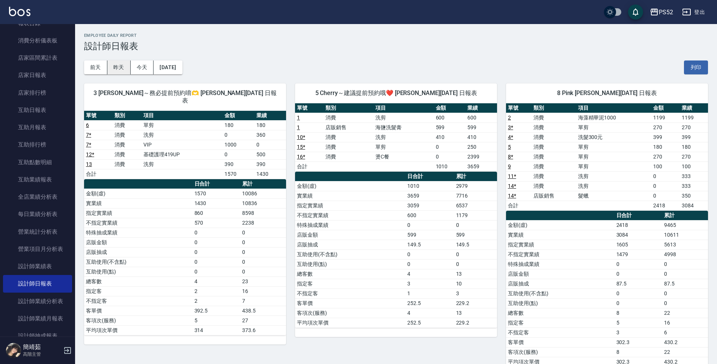
click at [122, 72] on button "昨天" at bounding box center [118, 67] width 23 height 14
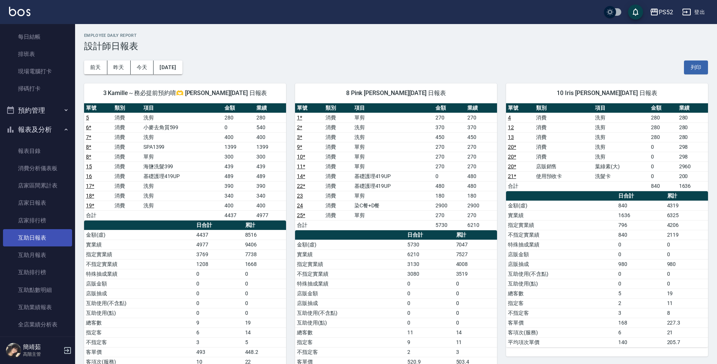
scroll to position [150, 0]
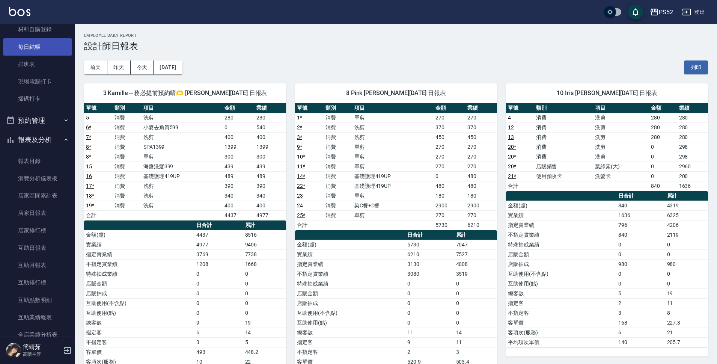
click at [39, 45] on link "每日結帳" at bounding box center [37, 46] width 69 height 17
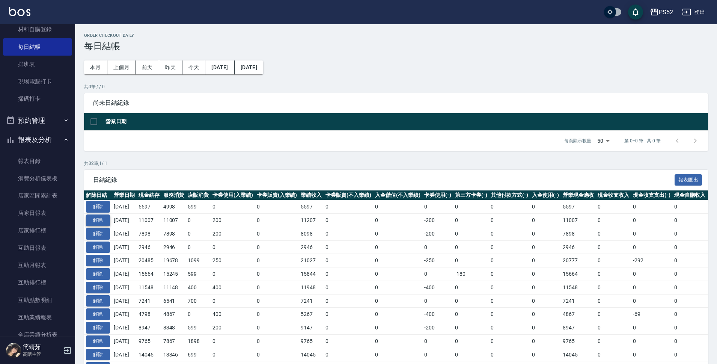
click at [101, 221] on button "解除" at bounding box center [98, 220] width 24 height 12
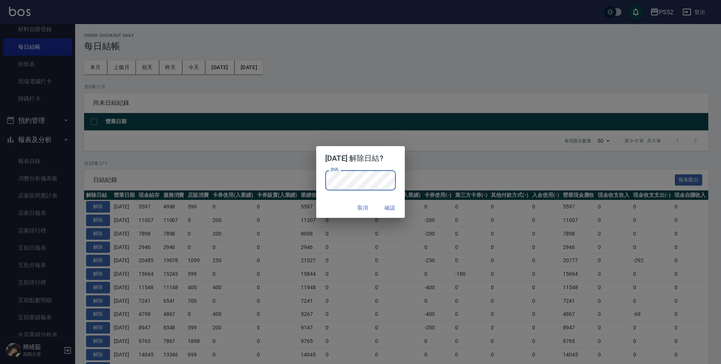
click at [387, 203] on button "確認" at bounding box center [390, 208] width 24 height 14
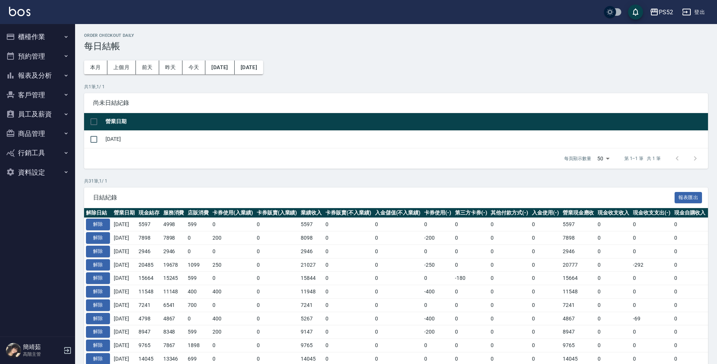
click at [39, 39] on button "櫃檯作業" at bounding box center [37, 37] width 69 height 20
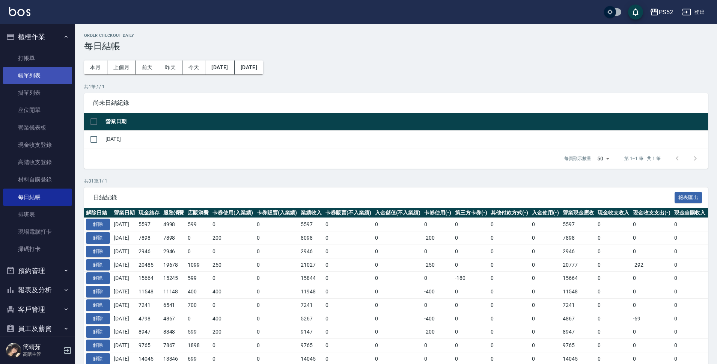
click at [57, 79] on link "帳單列表" at bounding box center [37, 75] width 69 height 17
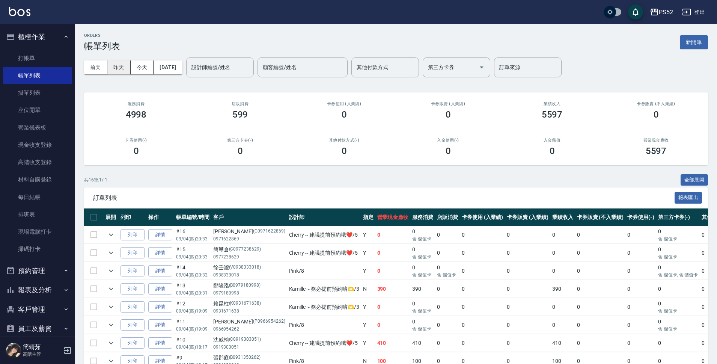
click at [111, 71] on button "昨天" at bounding box center [118, 67] width 23 height 14
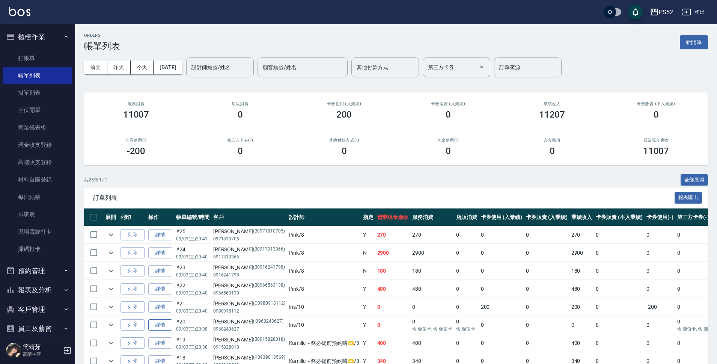
click at [156, 324] on link "詳情" at bounding box center [160, 325] width 24 height 12
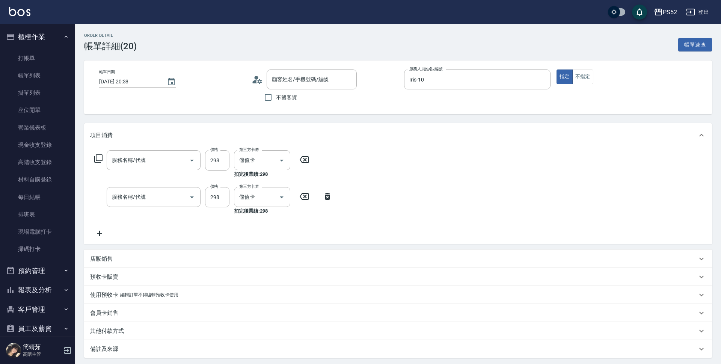
type input "2025/09/03 20:38"
type input "Iris-10"
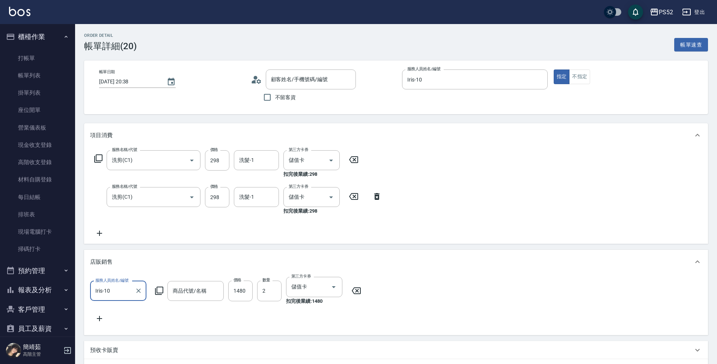
type input "洗剪(C1)"
type input "董峻/0968243627/I0968243627"
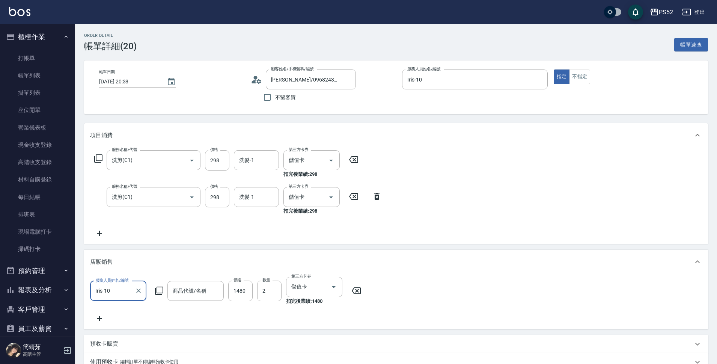
type input "寶齡洗髮精"
click at [160, 290] on icon at bounding box center [159, 290] width 9 height 9
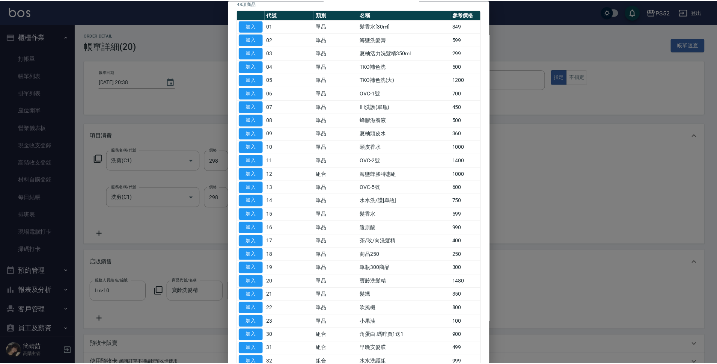
scroll to position [63, 0]
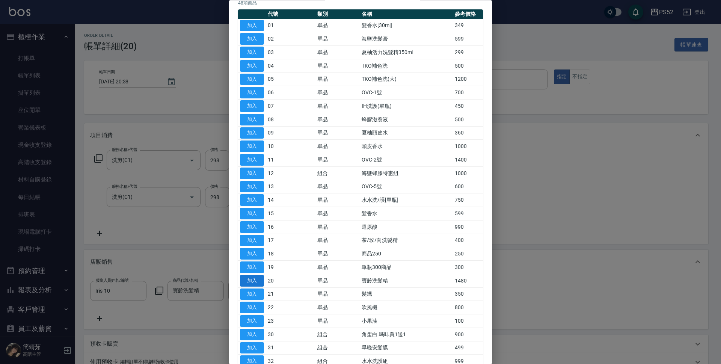
click at [251, 278] on button "加入" at bounding box center [252, 281] width 24 height 12
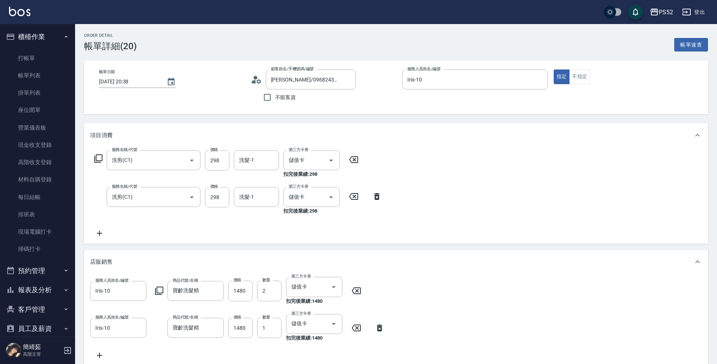
click at [357, 293] on icon at bounding box center [356, 290] width 19 height 9
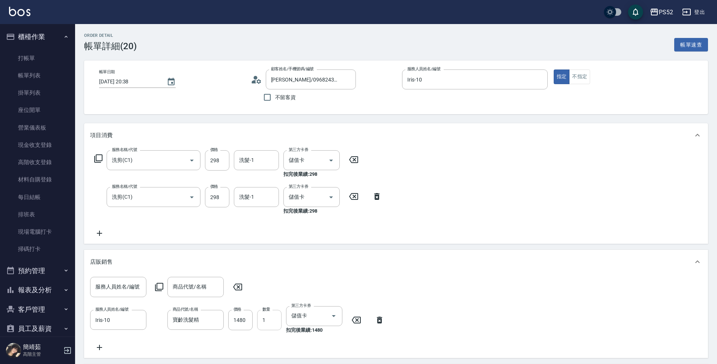
click at [273, 323] on input "1" at bounding box center [269, 320] width 24 height 20
drag, startPoint x: 273, startPoint y: 323, endPoint x: 261, endPoint y: 323, distance: 11.3
click at [261, 323] on input "1" at bounding box center [269, 320] width 24 height 20
click at [474, 263] on div "店販銷售" at bounding box center [391, 262] width 603 height 8
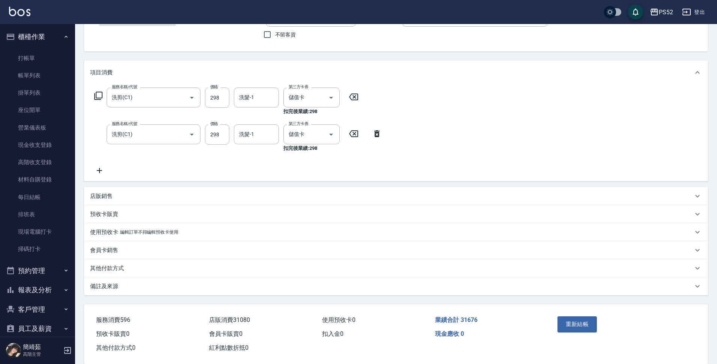
click at [151, 189] on div "店販銷售" at bounding box center [396, 196] width 624 height 18
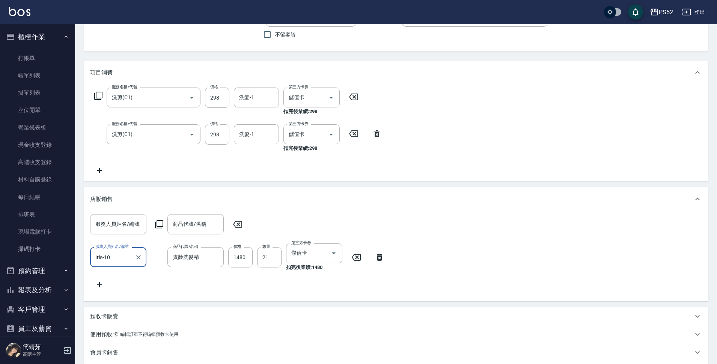
scroll to position [0, 0]
click at [273, 255] on input "21" at bounding box center [269, 257] width 24 height 20
type input "2"
click at [473, 254] on div "服務人員姓名/編號 服務人員姓名/編號 商品代號/名稱 商品代號/名稱 服務人員姓名/編號 Iris-10 服務人員姓名/編號 商品代號/名稱 寶齡洗髮精 商…" at bounding box center [396, 251] width 612 height 75
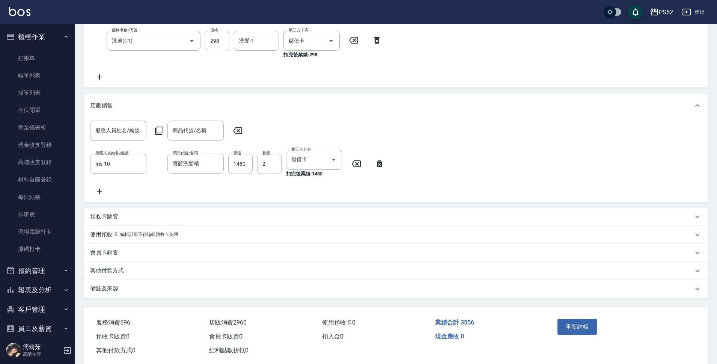
scroll to position [163, 0]
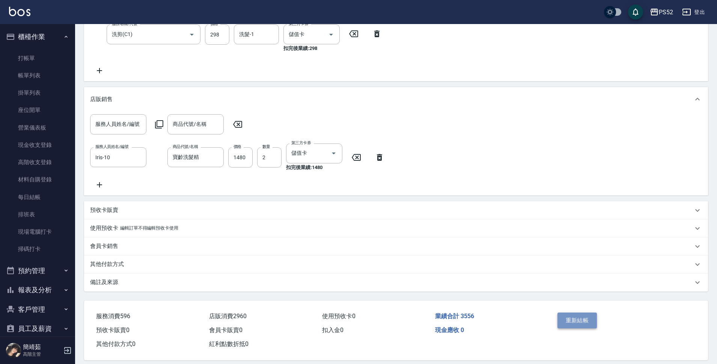
click at [586, 323] on button "重新結帳" at bounding box center [577, 320] width 40 height 16
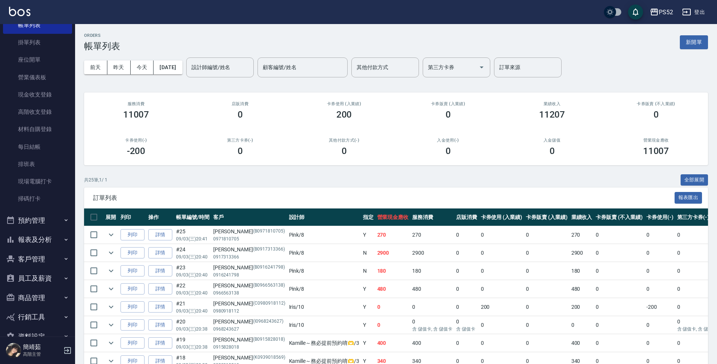
scroll to position [63, 0]
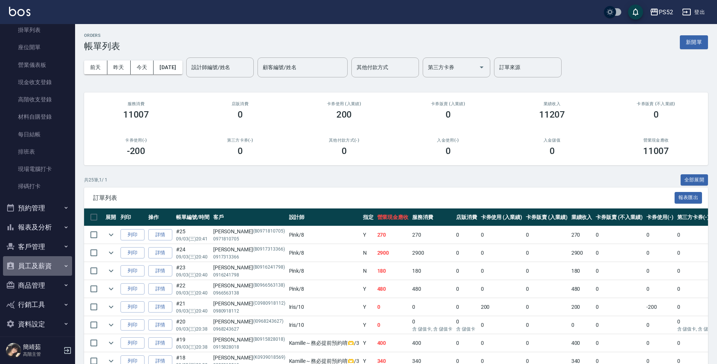
click at [42, 271] on button "員工及薪資" at bounding box center [37, 266] width 69 height 20
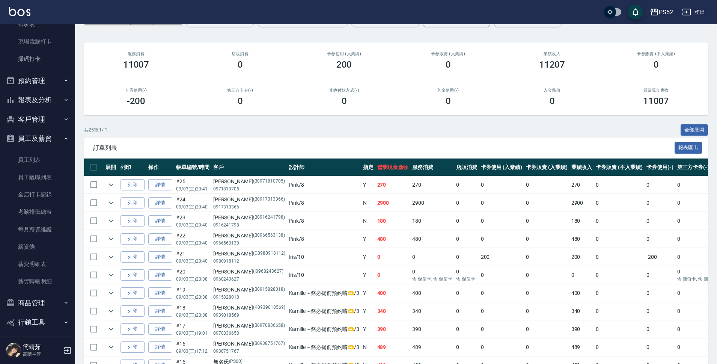
scroll to position [188, 0]
click at [47, 108] on button "報表及分析" at bounding box center [37, 102] width 69 height 20
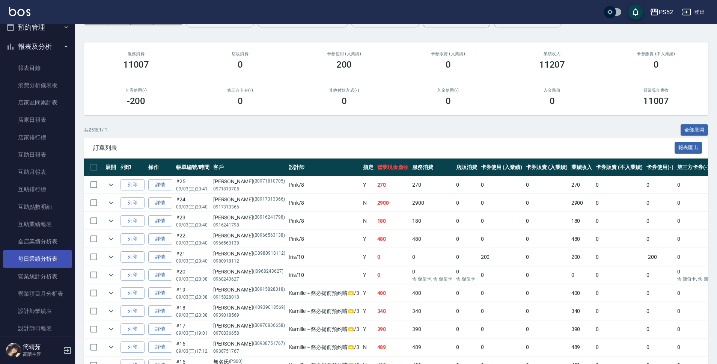
scroll to position [276, 0]
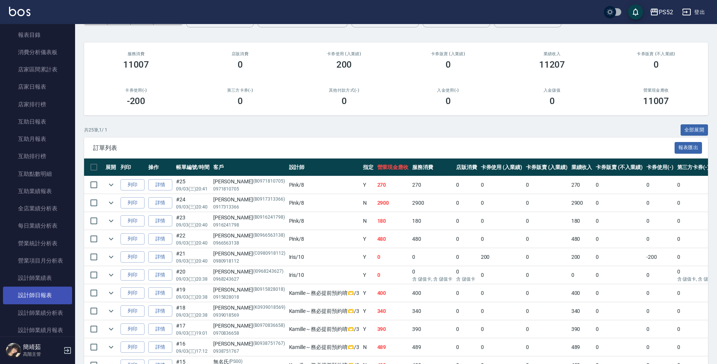
click at [47, 294] on link "設計師日報表" at bounding box center [37, 294] width 69 height 17
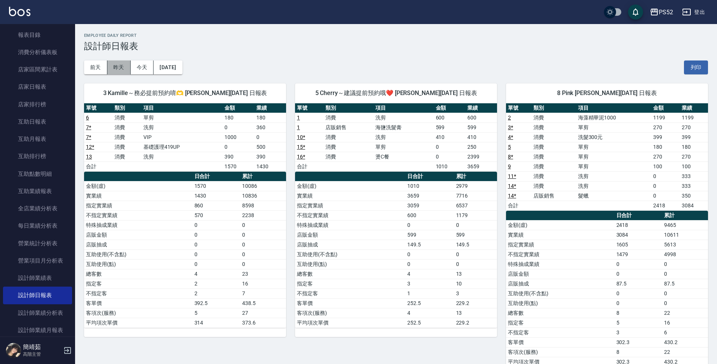
click at [113, 70] on button "昨天" at bounding box center [118, 67] width 23 height 14
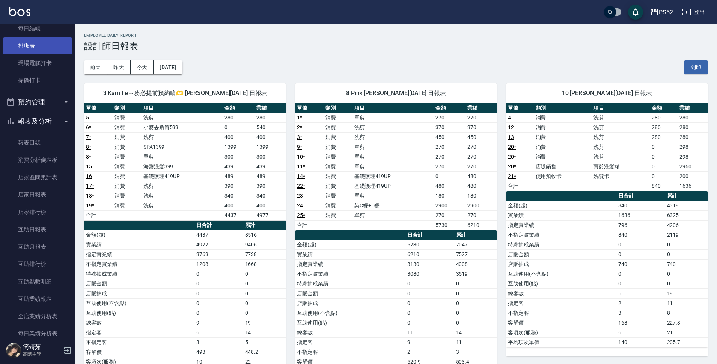
scroll to position [164, 0]
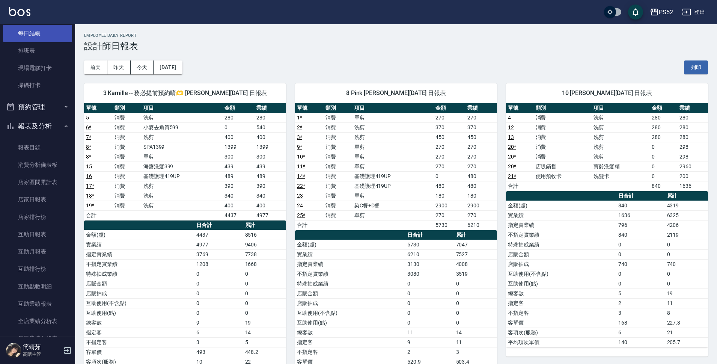
click at [46, 37] on link "每日結帳" at bounding box center [37, 33] width 69 height 17
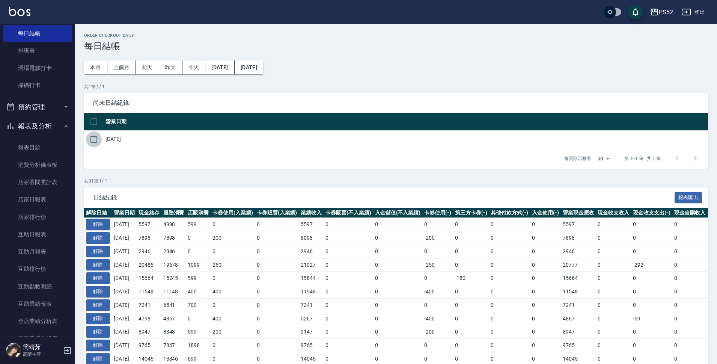
click at [99, 142] on input "checkbox" at bounding box center [94, 139] width 16 height 16
checkbox input "true"
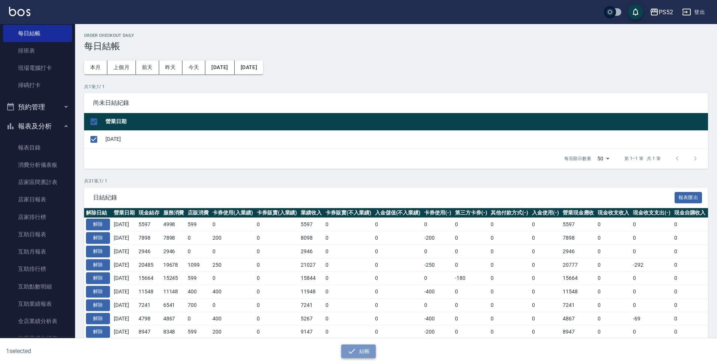
click at [365, 349] on button "結帳" at bounding box center [358, 351] width 35 height 14
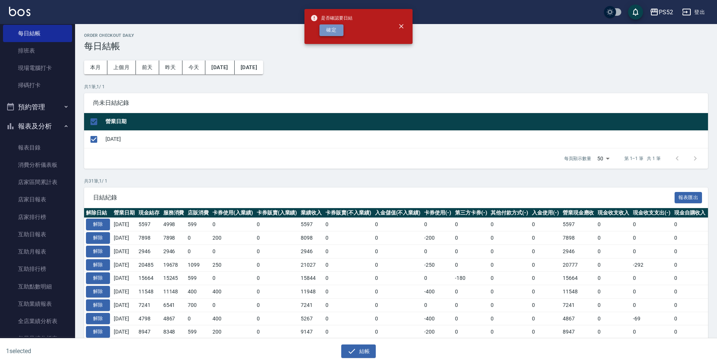
click at [338, 35] on button "確定" at bounding box center [331, 30] width 24 height 12
checkbox input "false"
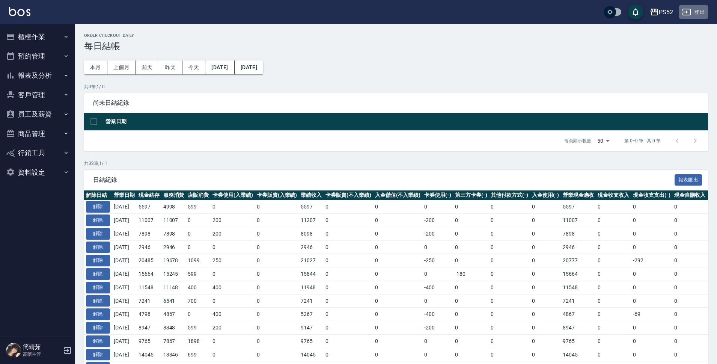
click at [701, 11] on button "登出" at bounding box center [693, 12] width 29 height 14
